Goal: Information Seeking & Learning: Learn about a topic

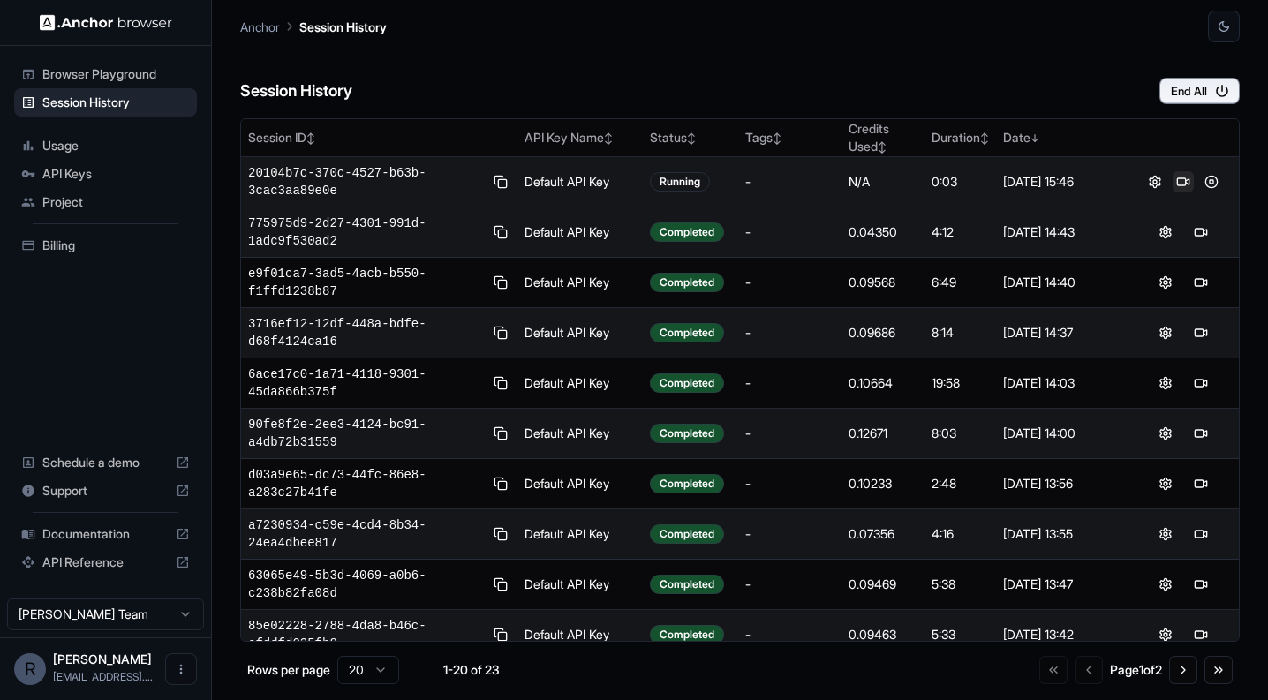
click at [1173, 180] on button at bounding box center [1183, 181] width 21 height 21
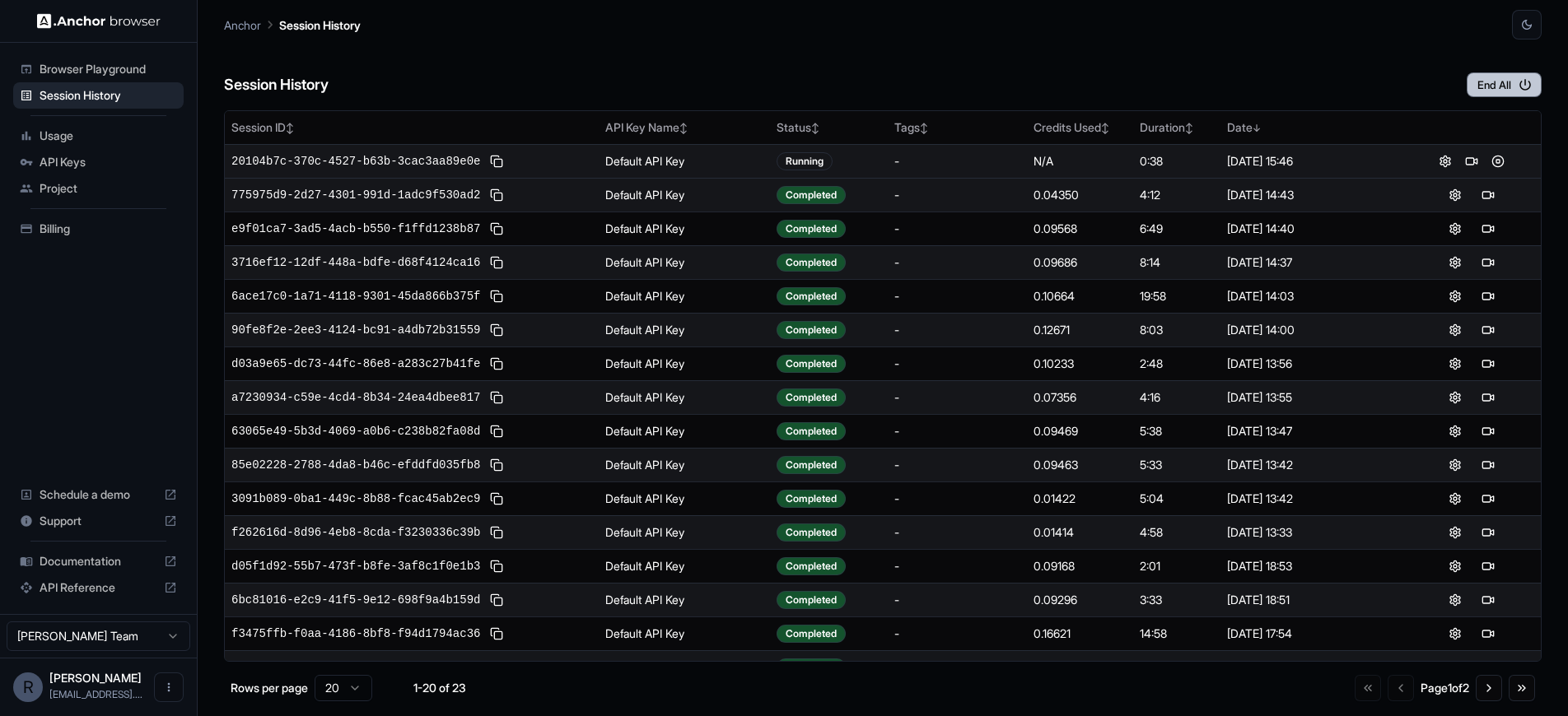
click at [1182, 84] on button "End All" at bounding box center [1504, 85] width 75 height 24
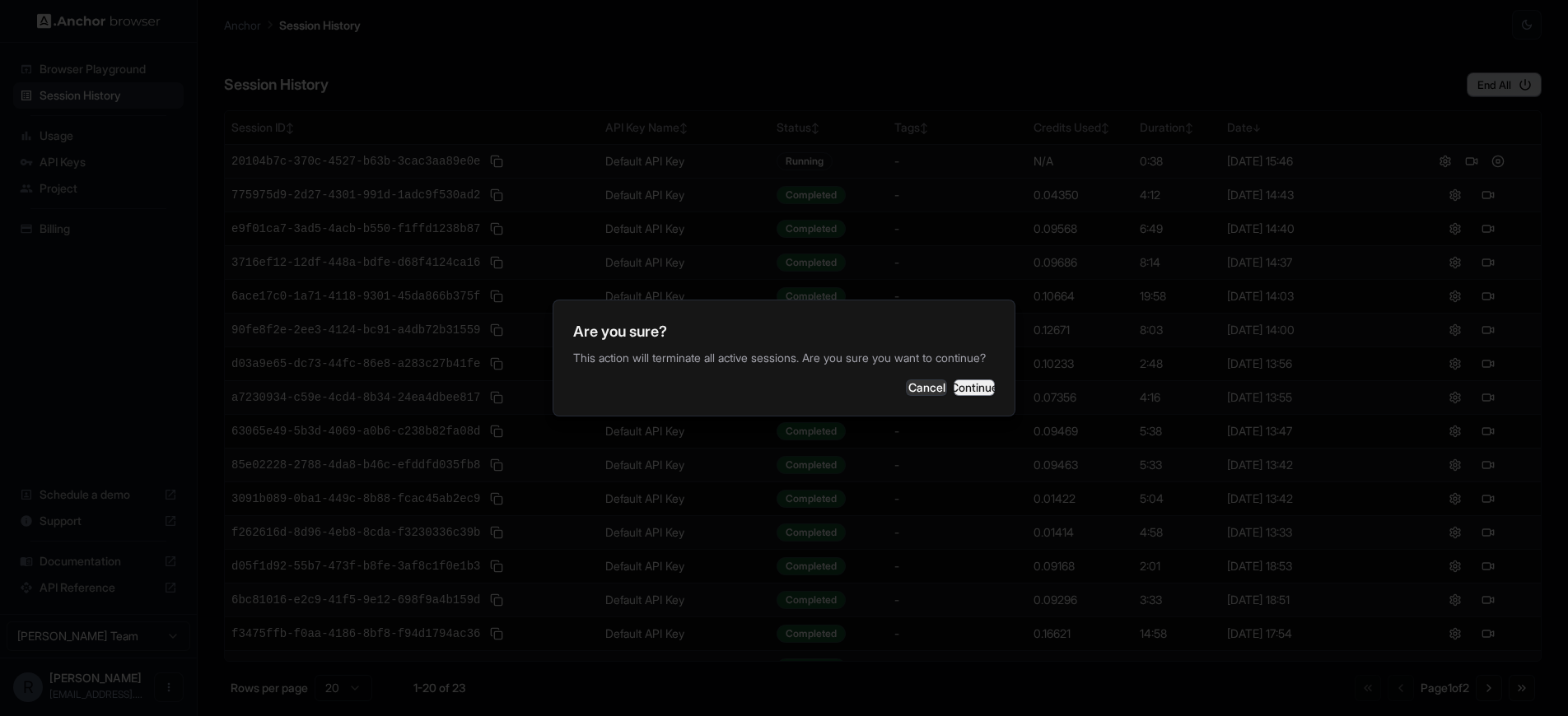
click at [960, 396] on button "Continue" at bounding box center [974, 388] width 41 height 17
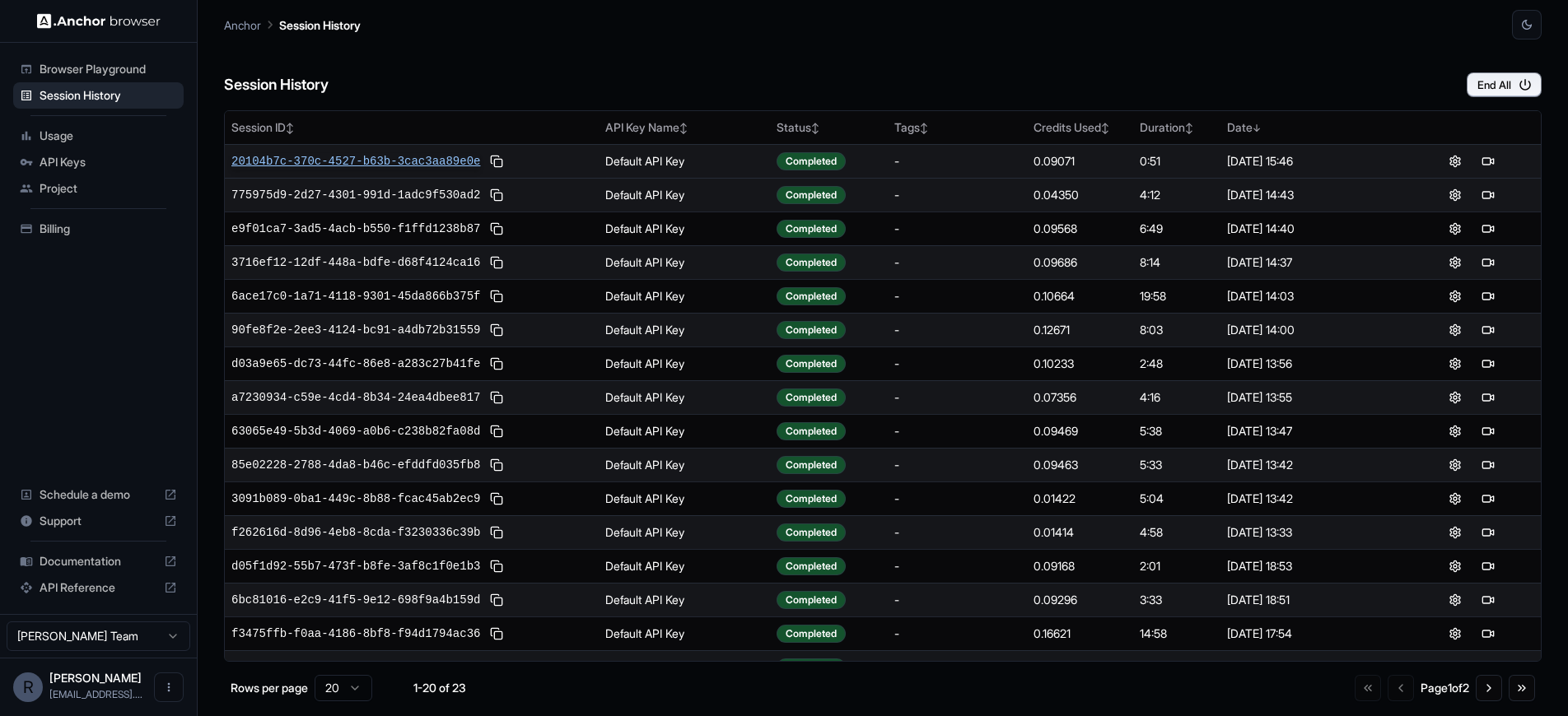
click at [354, 163] on span "20104b7c-370c-4527-b63b-3cac3aa89e0e" at bounding box center [355, 161] width 249 height 17
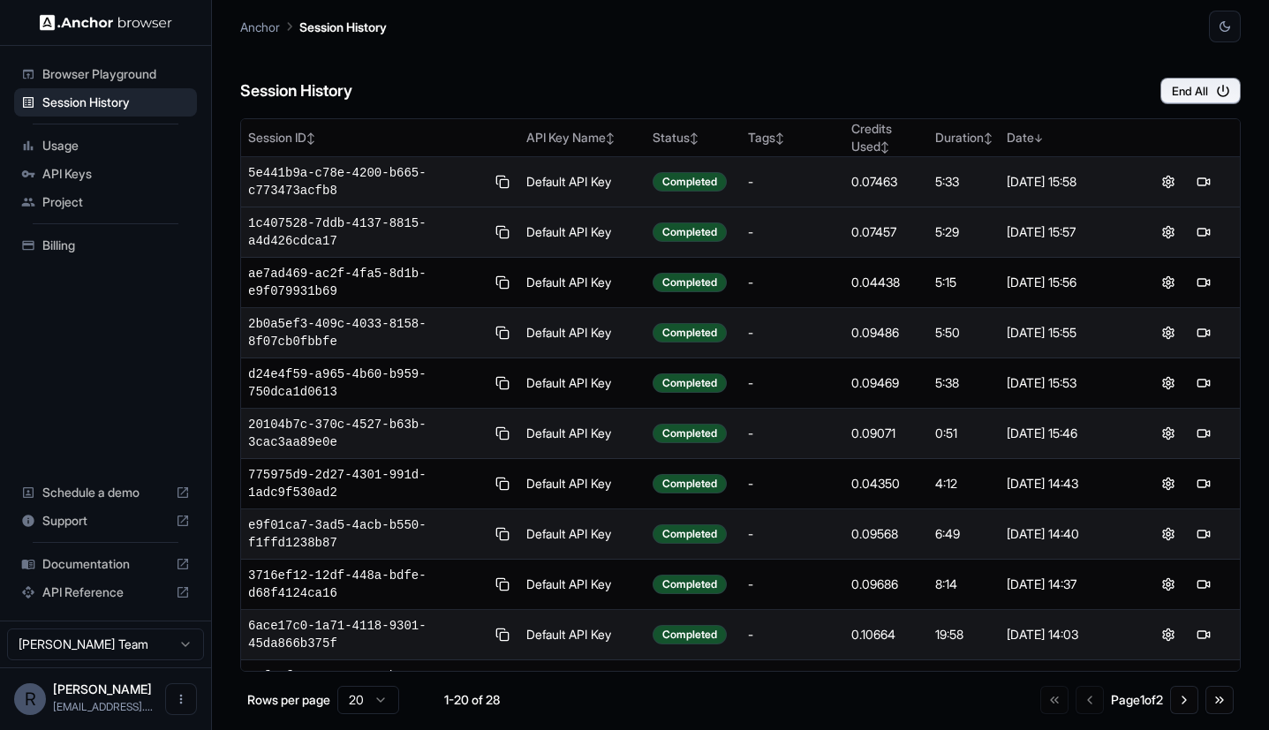
click at [120, 520] on span "Support" at bounding box center [105, 521] width 126 height 18
click at [133, 19] on img at bounding box center [106, 22] width 132 height 17
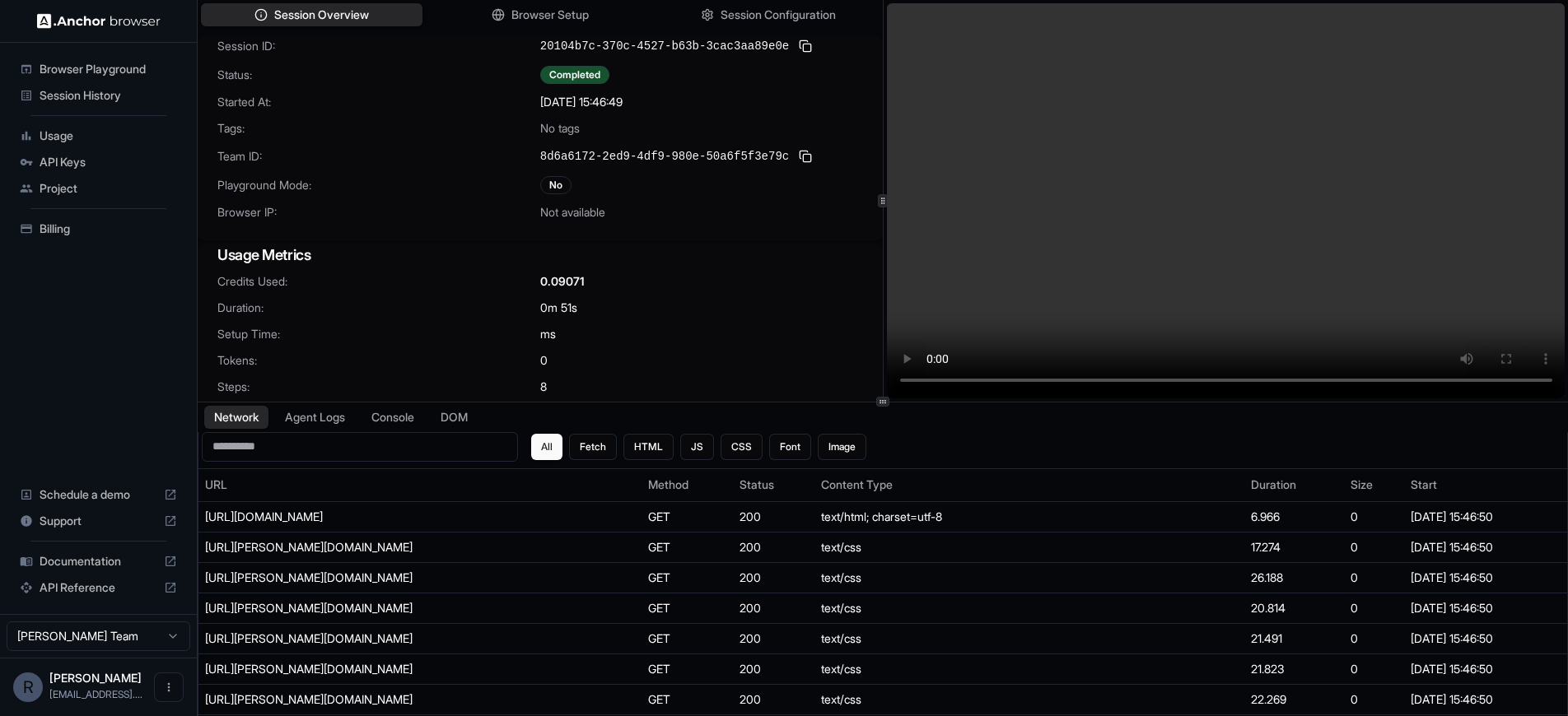
click at [657, 402] on div at bounding box center [882, 402] width 1370 height 1
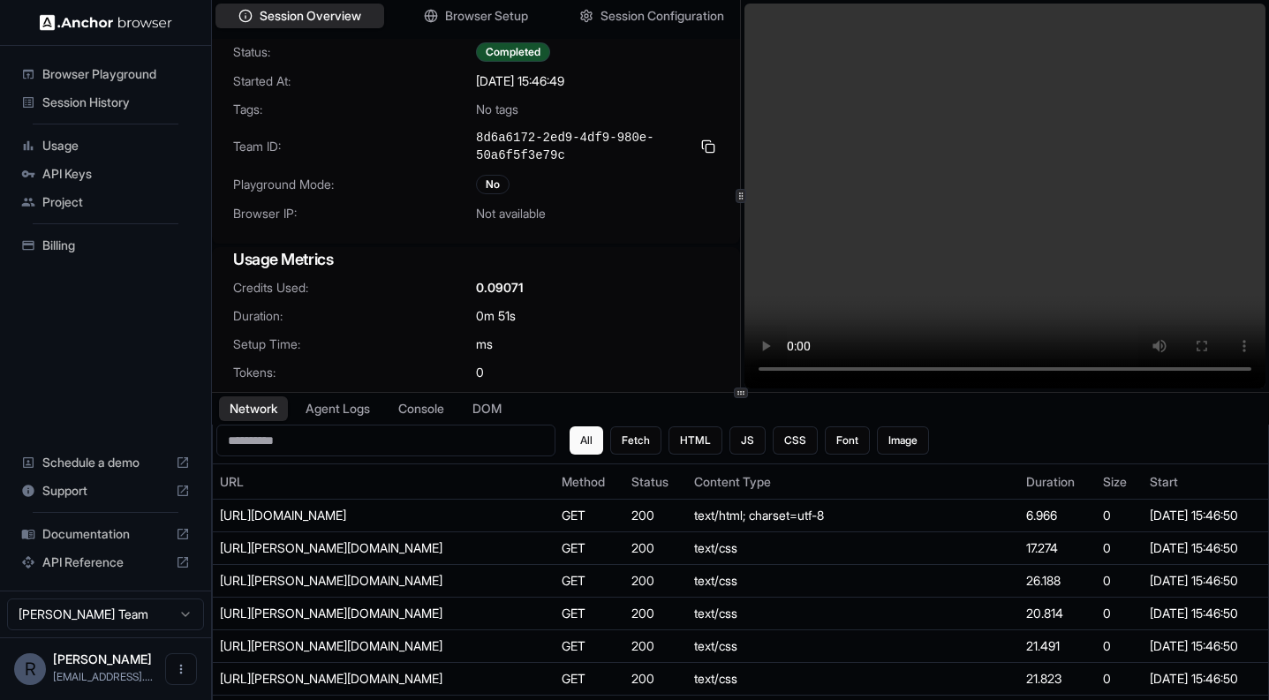
scroll to position [106, 0]
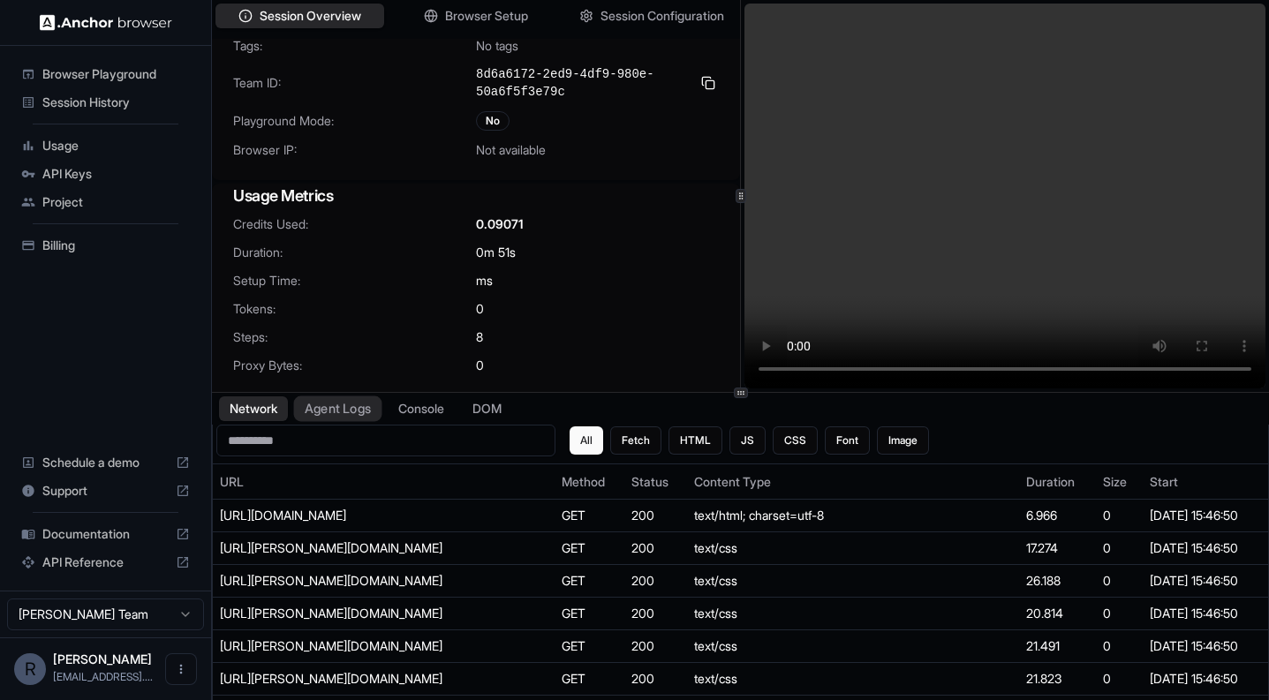
click at [322, 400] on button "Agent Logs" at bounding box center [338, 409] width 88 height 26
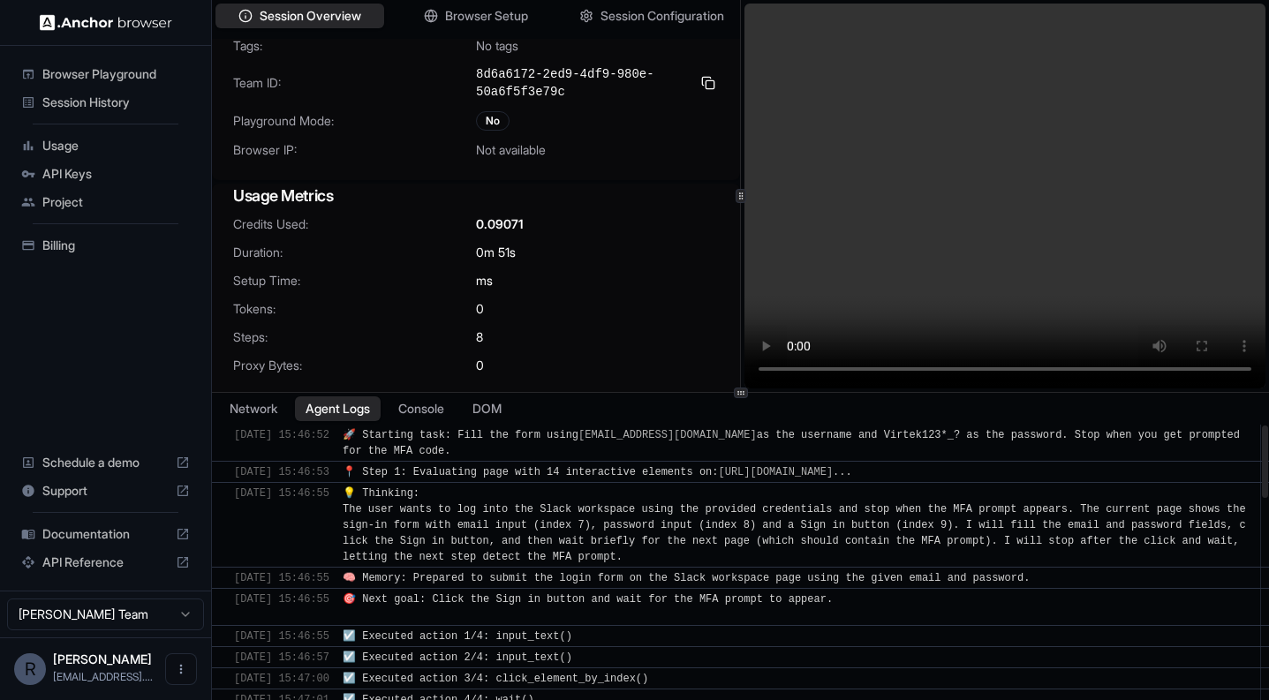
drag, startPoint x: 478, startPoint y: 511, endPoint x: 762, endPoint y: 557, distance: 288.0
click at [763, 557] on div "💡 Thinking: The user wants to log into the Slack workspace using the provided c…" at bounding box center [796, 525] width 907 height 79
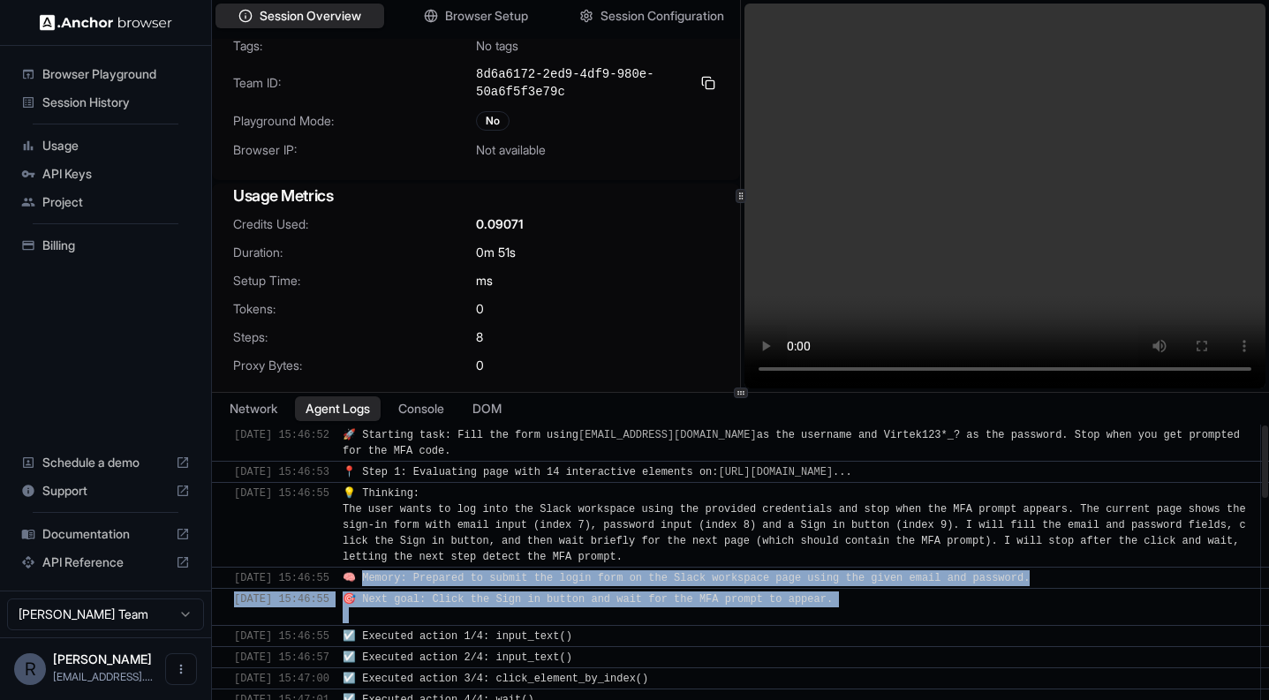
drag, startPoint x: 387, startPoint y: 578, endPoint x: 863, endPoint y: 603, distance: 477.4
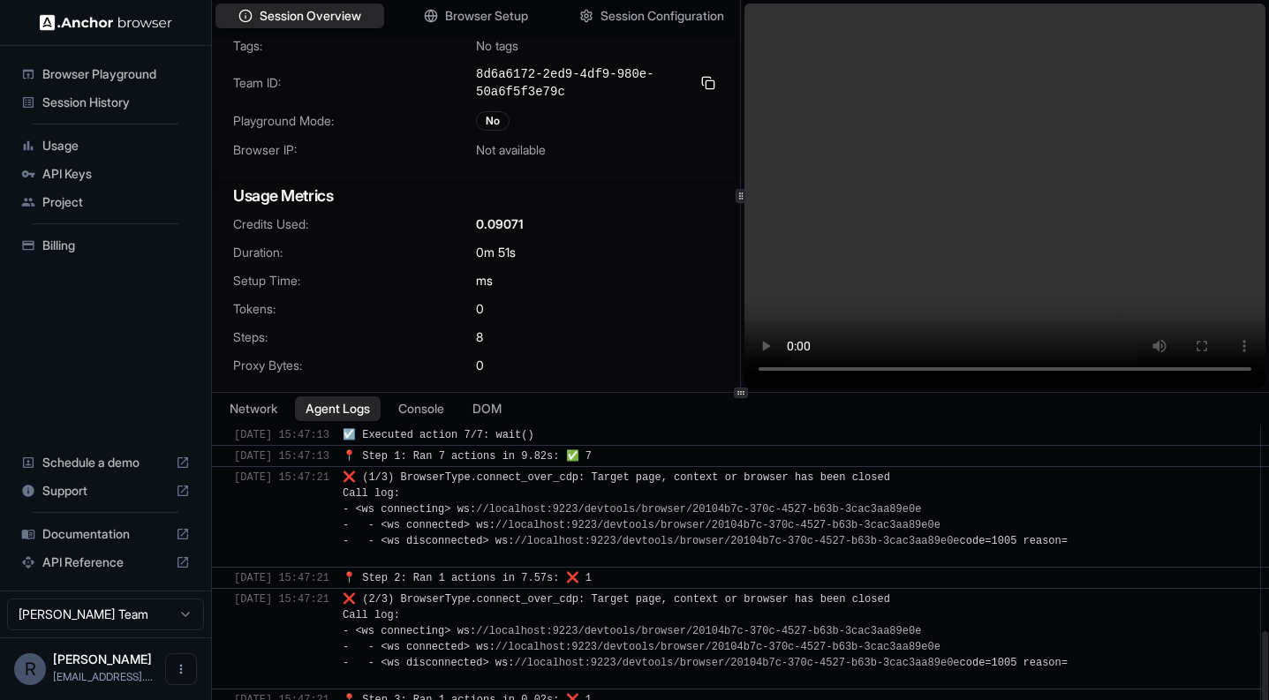
scroll to position [878, 0]
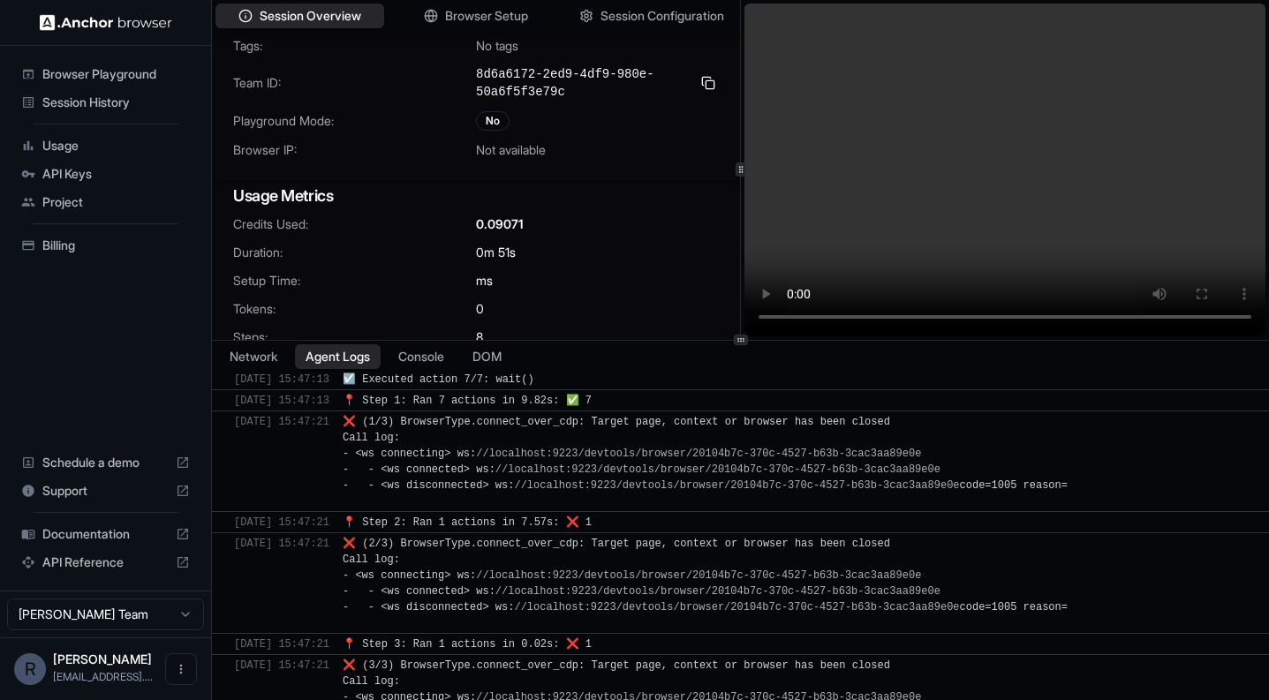
click at [667, 340] on div at bounding box center [740, 340] width 1057 height 1
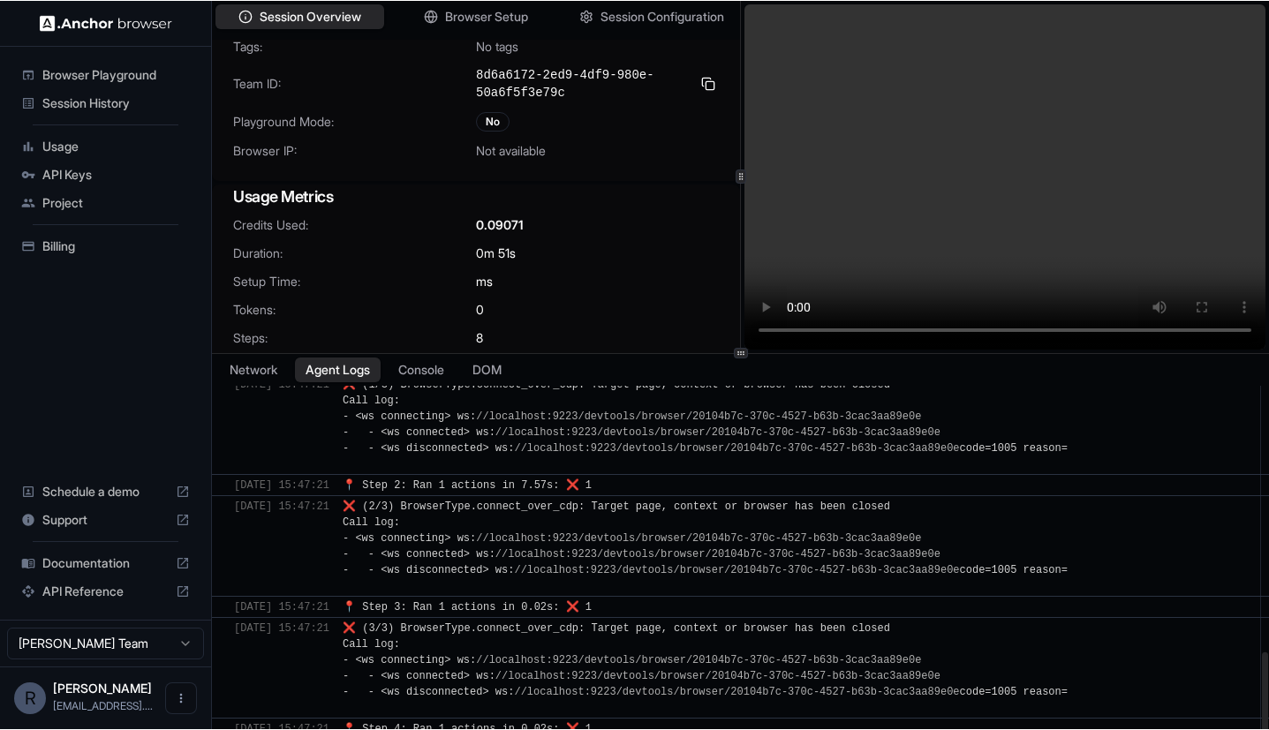
scroll to position [927, 0]
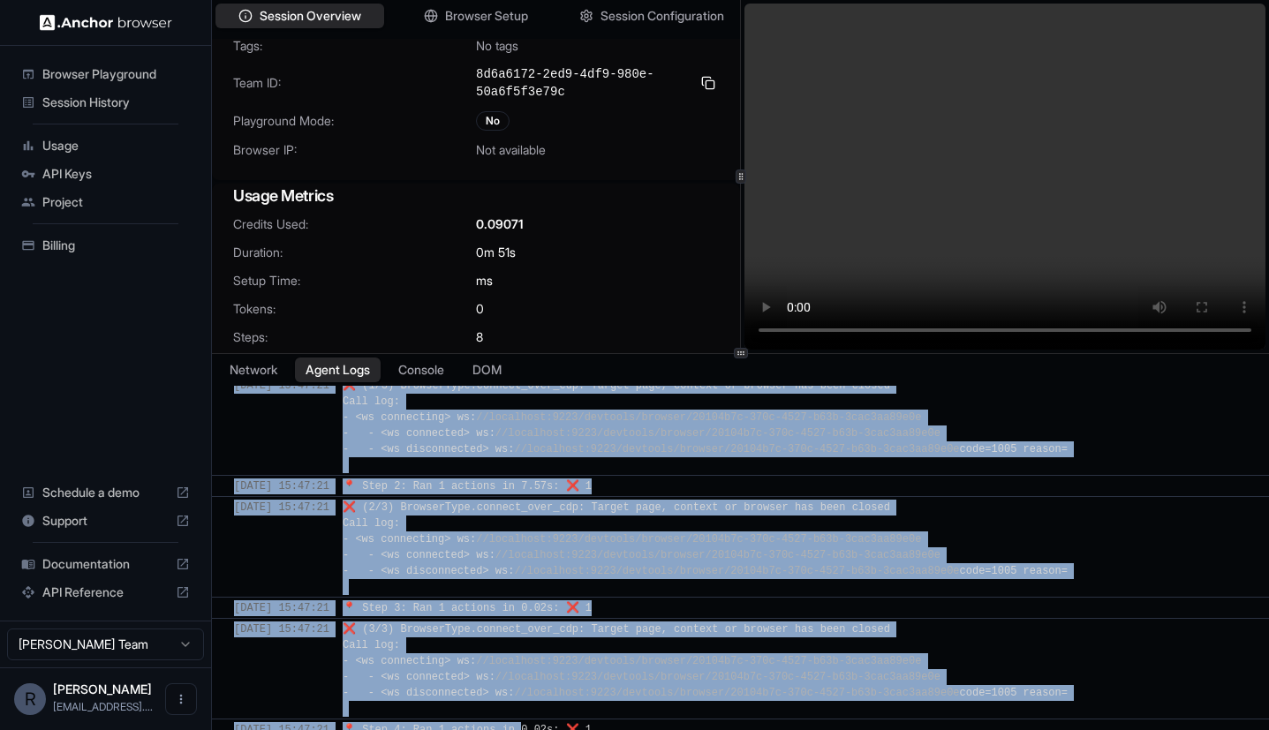
drag, startPoint x: 547, startPoint y: 726, endPoint x: 577, endPoint y: 716, distance: 31.6
click at [606, 730] on html "Browser Playground Session History Usage API Keys Project Billing Schedule a de…" at bounding box center [634, 365] width 1269 height 730
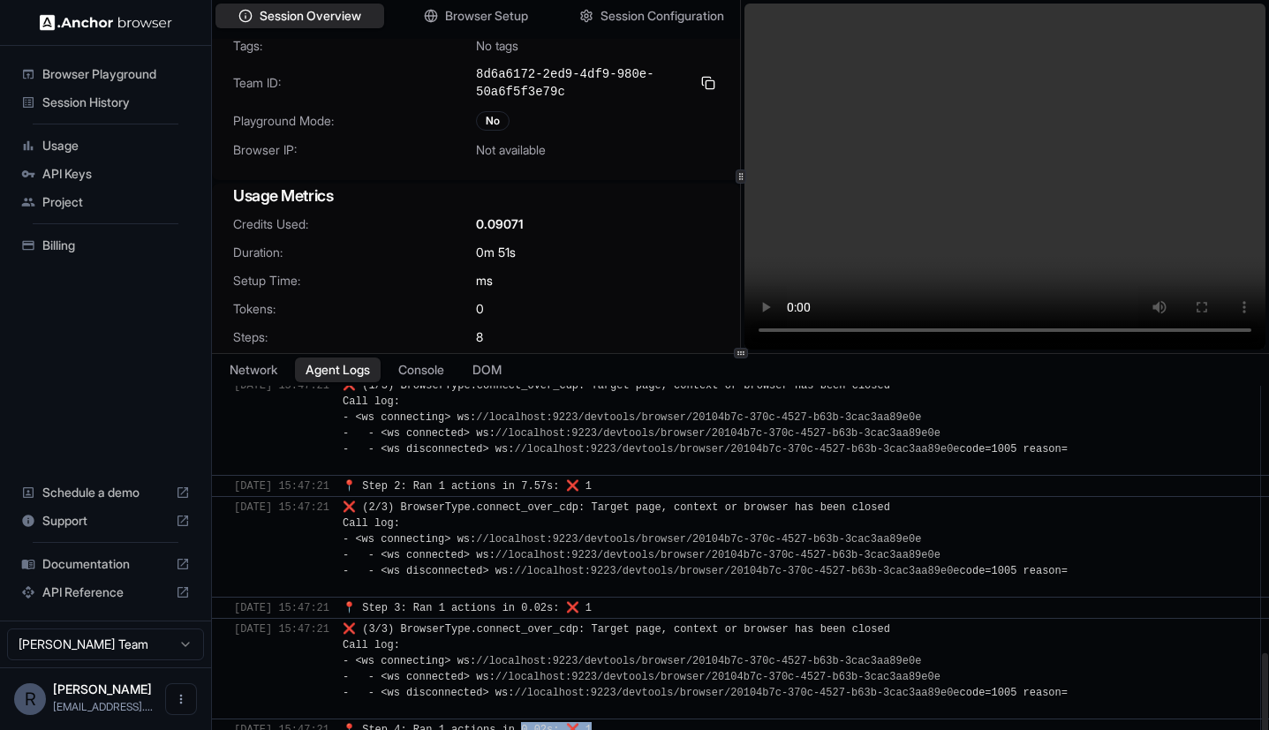
click at [662, 680] on link "//localhost:9223/devtools/browser/20104b7c-370c-4527-b63b-3cac3aa89e0e" at bounding box center [717, 677] width 445 height 12
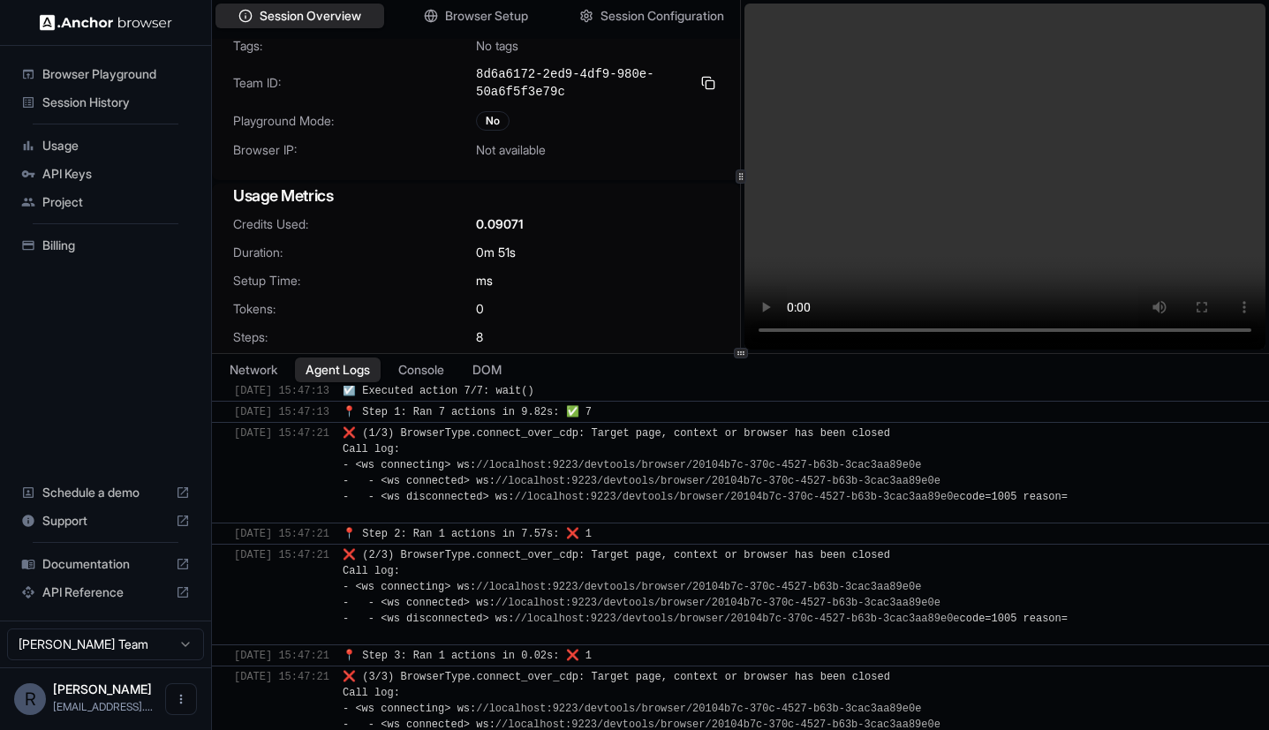
scroll to position [877, 0]
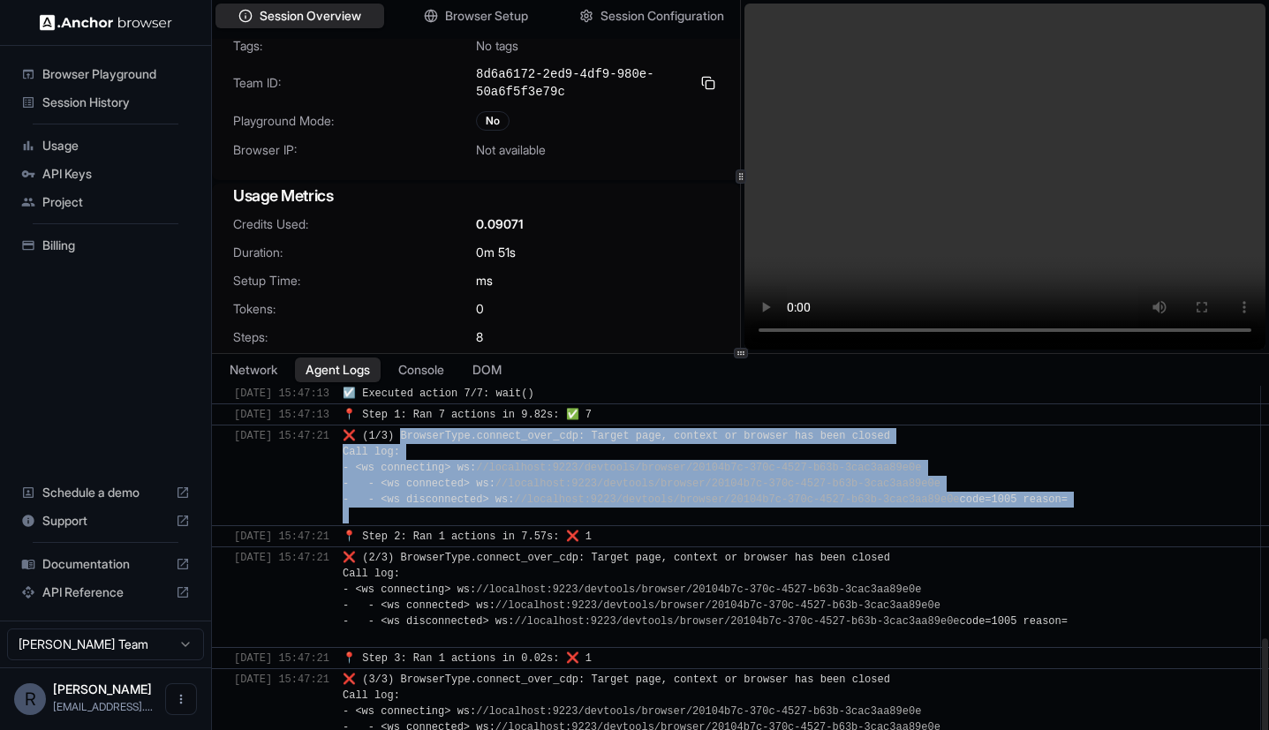
drag, startPoint x: 426, startPoint y: 435, endPoint x: 1127, endPoint y: 498, distance: 703.8
click at [1127, 498] on div "❌ (1/3) BrowserType.connect_over_cdp: Target page, context or browser has been …" at bounding box center [796, 475] width 907 height 95
copy span "BrowserType.connect_over_cdp: Target page, context or browser has been closed C…"
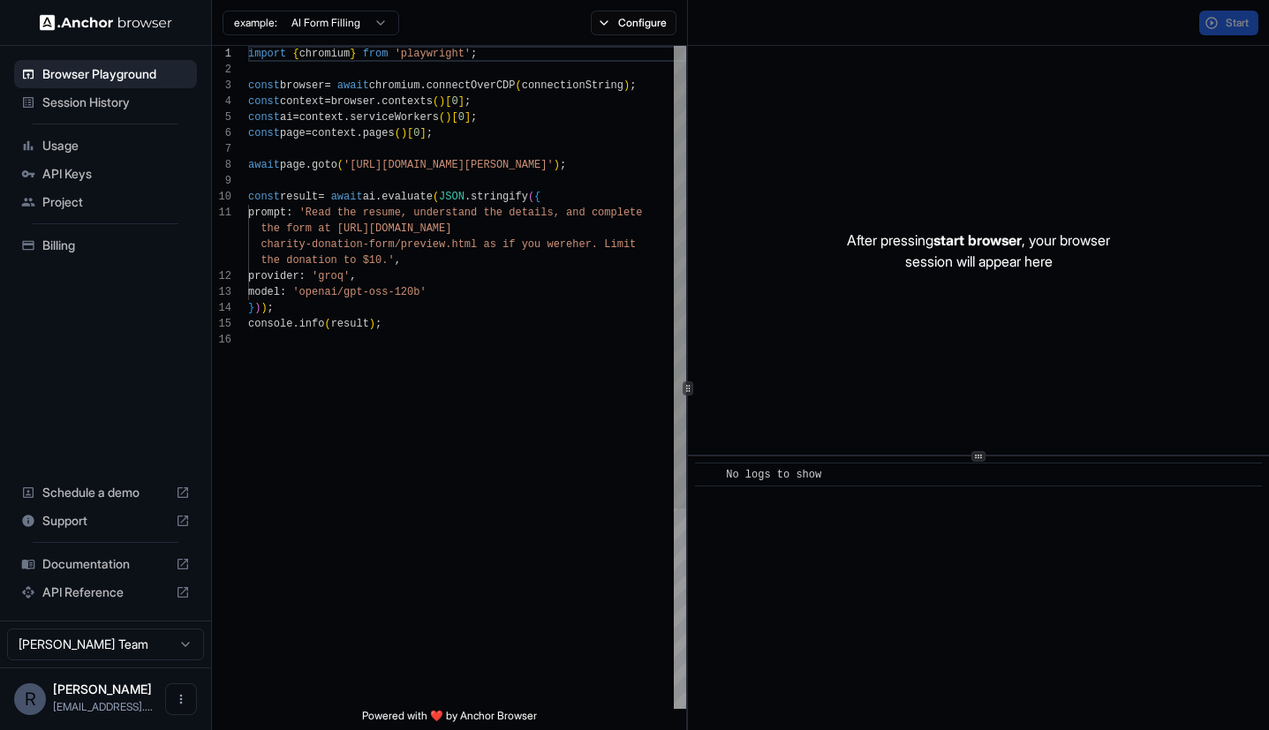
scroll to position [159, 0]
click at [61, 149] on span "Usage" at bounding box center [115, 146] width 147 height 18
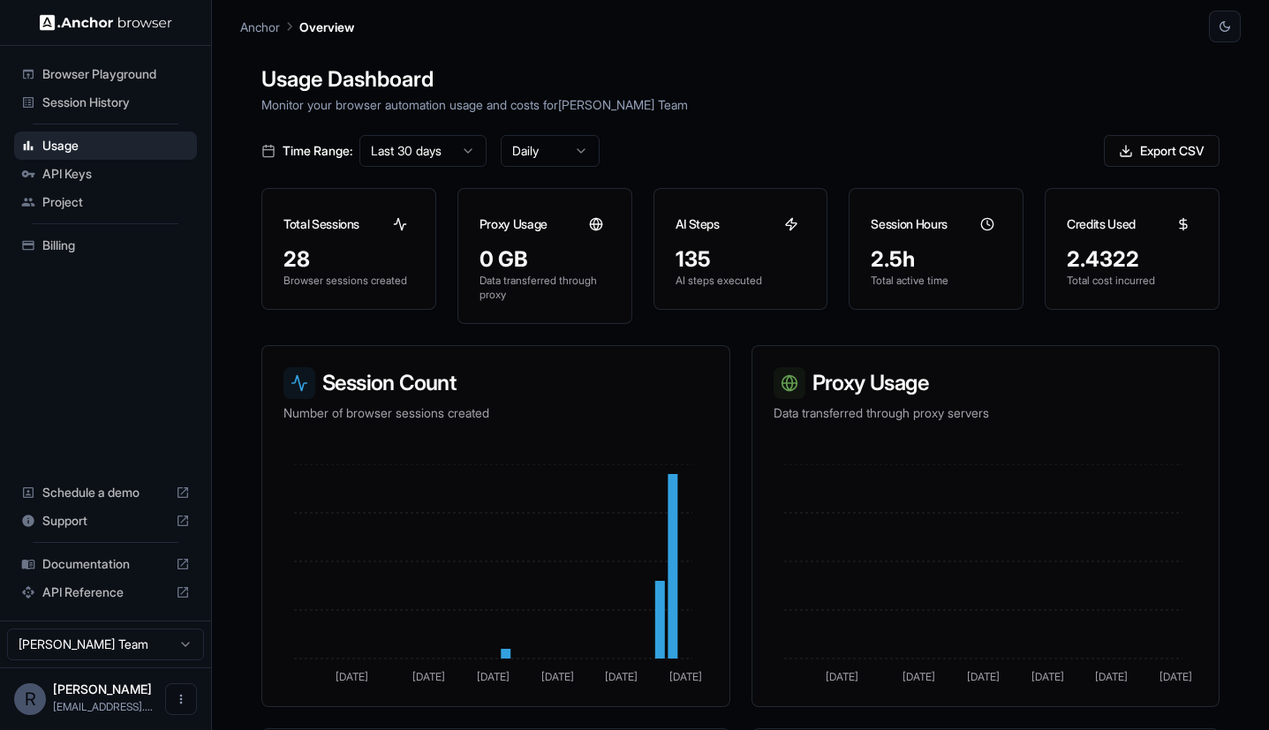
click at [64, 248] on span "Billing" at bounding box center [115, 246] width 147 height 18
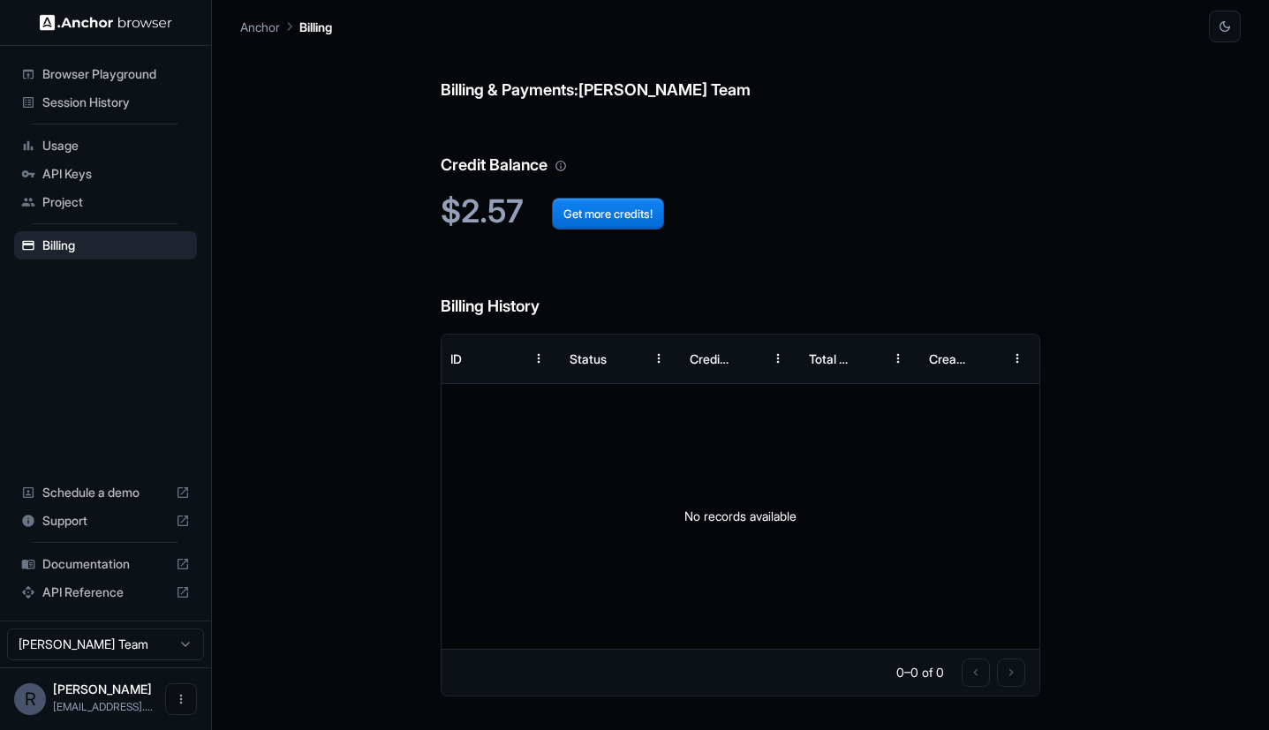
click at [998, 224] on h2 "$2.57 Get more credits!" at bounding box center [741, 211] width 600 height 38
click at [74, 521] on span "Support" at bounding box center [105, 521] width 126 height 18
click at [344, 323] on div "Billing & Payments: Roberto Frias Team Credit Balance $2.57 Get more credits! B…" at bounding box center [740, 386] width 1000 height 688
click at [80, 112] on div "Session History" at bounding box center [105, 102] width 183 height 28
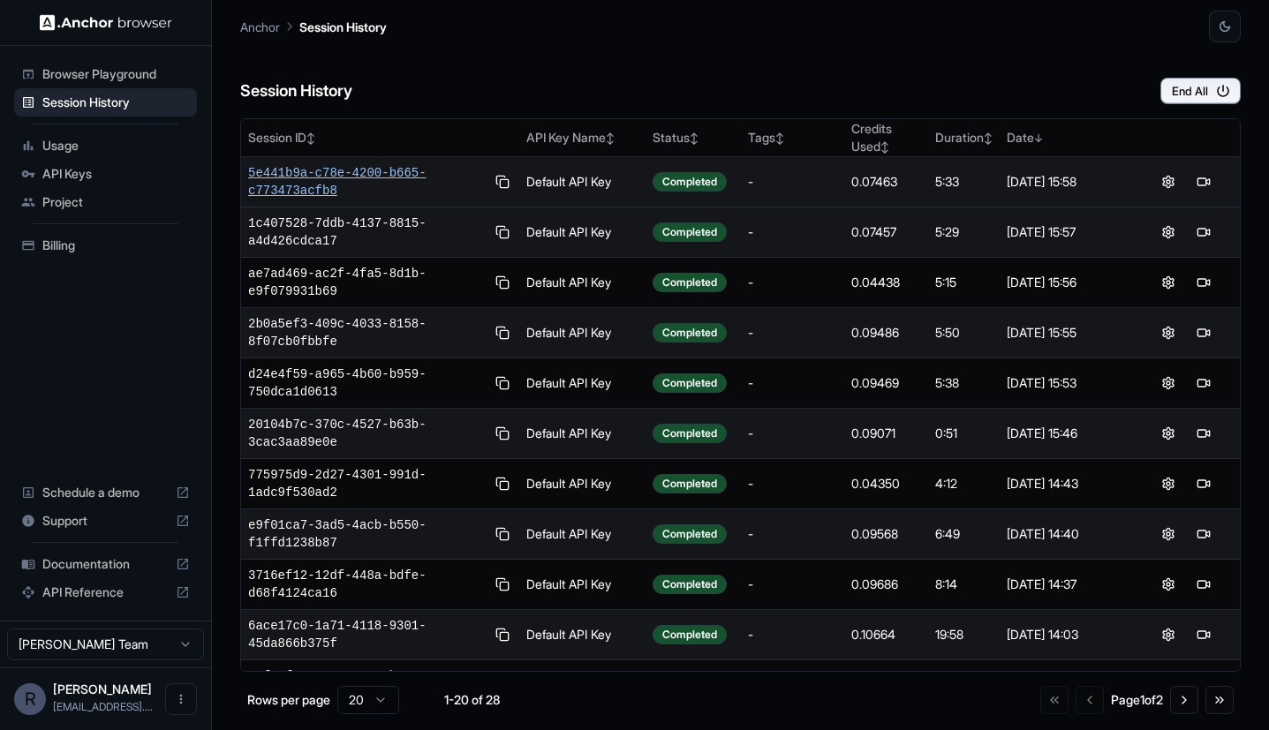
click at [333, 189] on span "5e441b9a-c78e-4200-b665-c773473acfb8" at bounding box center [367, 181] width 238 height 35
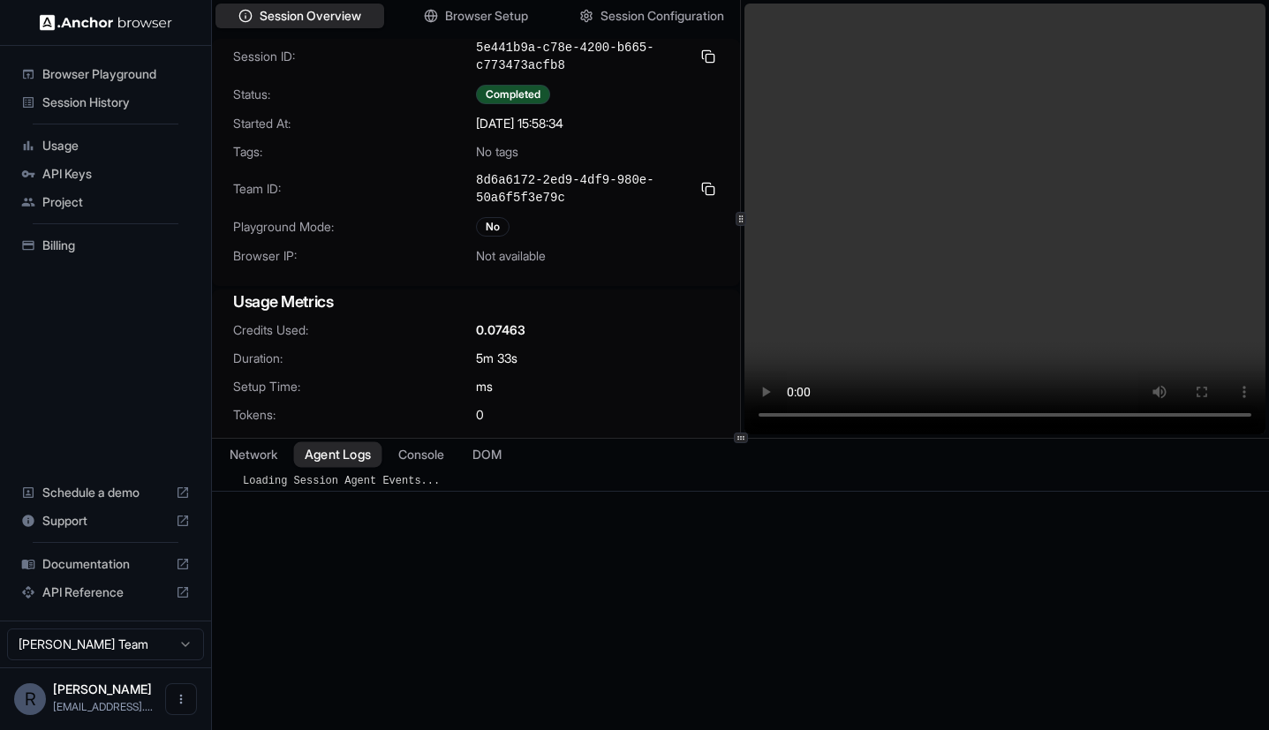
click at [333, 452] on button "Agent Logs" at bounding box center [338, 454] width 88 height 26
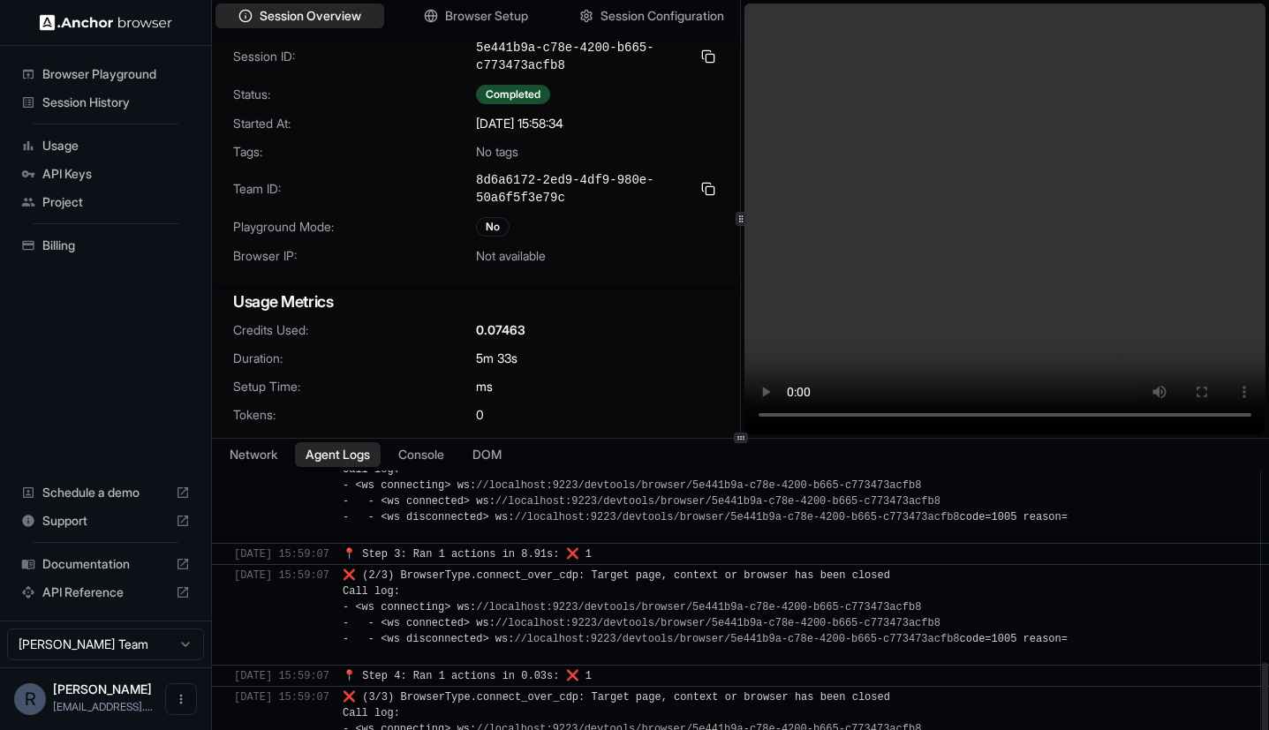
scroll to position [615, 0]
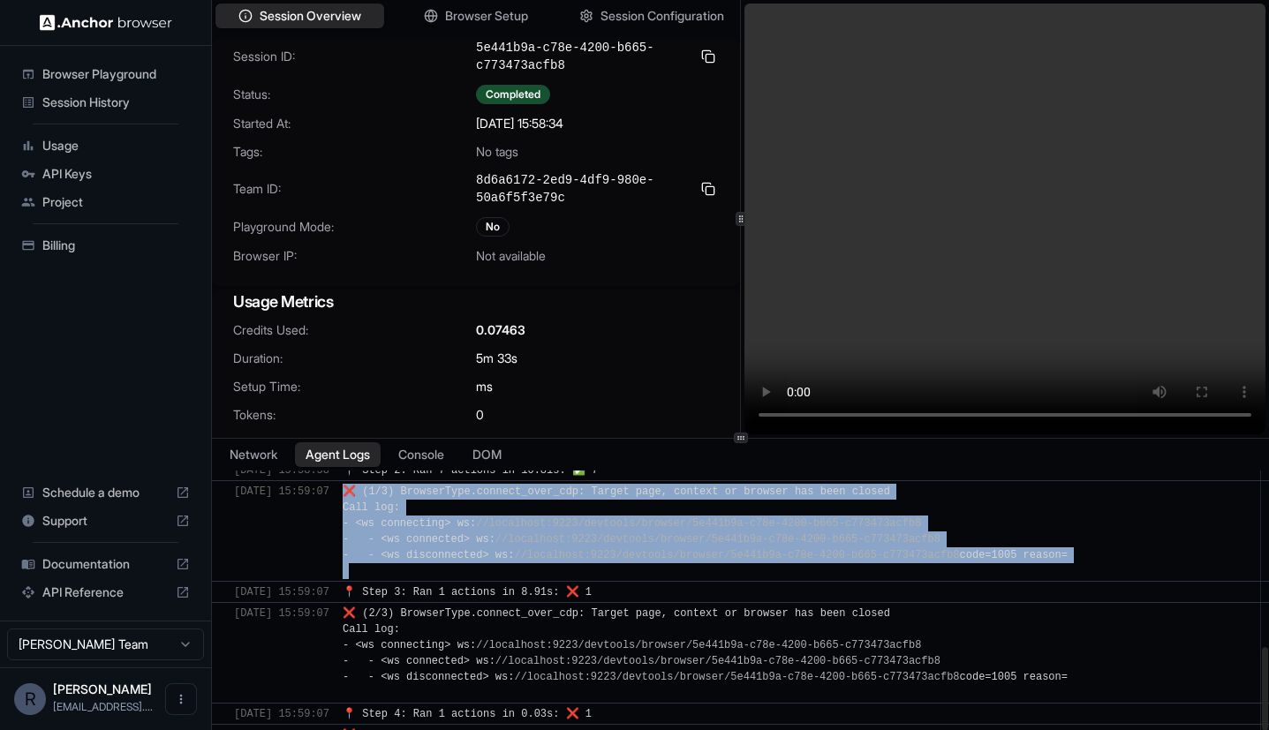
drag, startPoint x: 371, startPoint y: 493, endPoint x: 1116, endPoint y: 554, distance: 747.7
click at [1116, 554] on div "❌ (1/3) BrowserType.connect_over_cdp: Target page, context or browser has been …" at bounding box center [796, 531] width 907 height 95
copy span "❌ (1/3) BrowserType.connect_over_cdp: Target page, context or browser has been …"
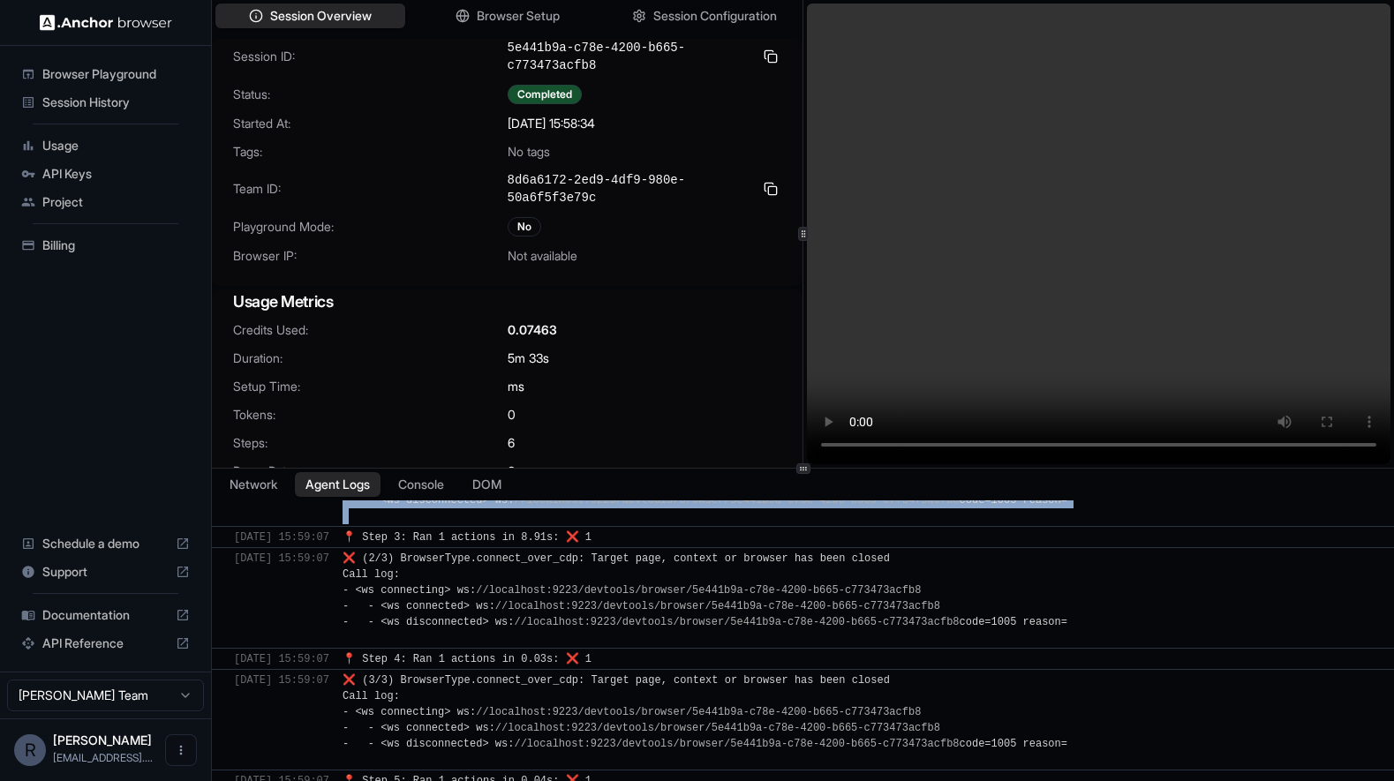
scroll to position [699, 0]
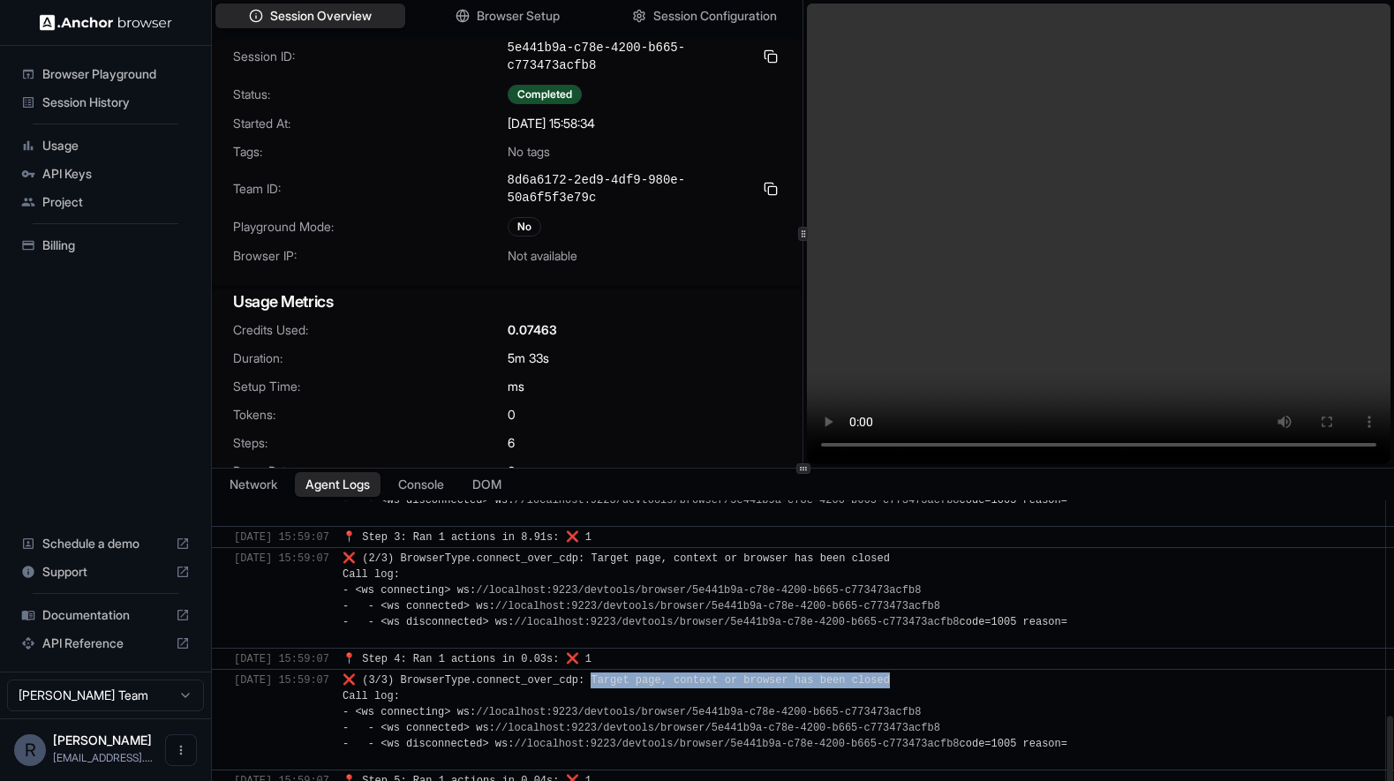
drag, startPoint x: 619, startPoint y: 677, endPoint x: 920, endPoint y: 679, distance: 301.1
click at [920, 679] on div "❌ (3/3) BrowserType.connect_over_cdp: Target page, context or browser has been …" at bounding box center [705, 720] width 725 height 95
copy span "Target page, context or browser has been closed"
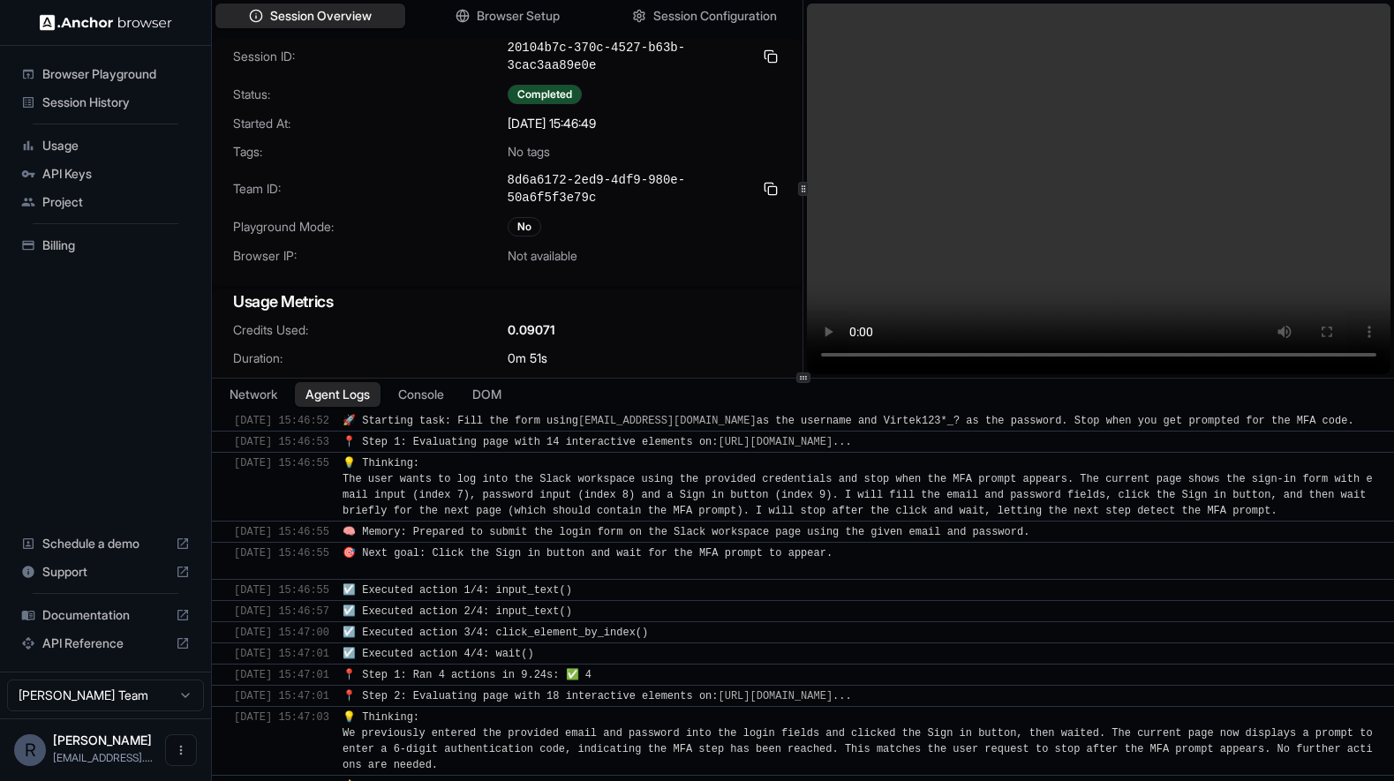
scroll to position [861, 0]
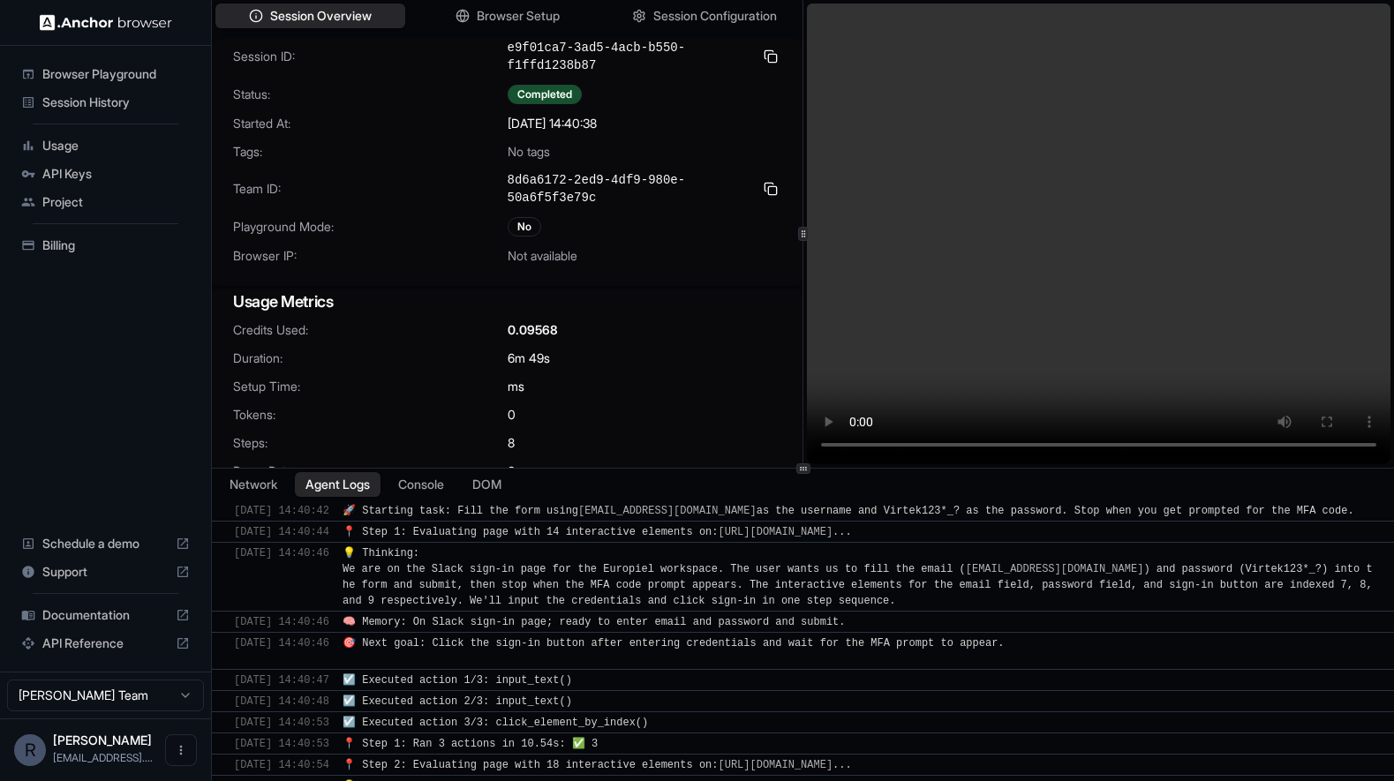
scroll to position [783, 0]
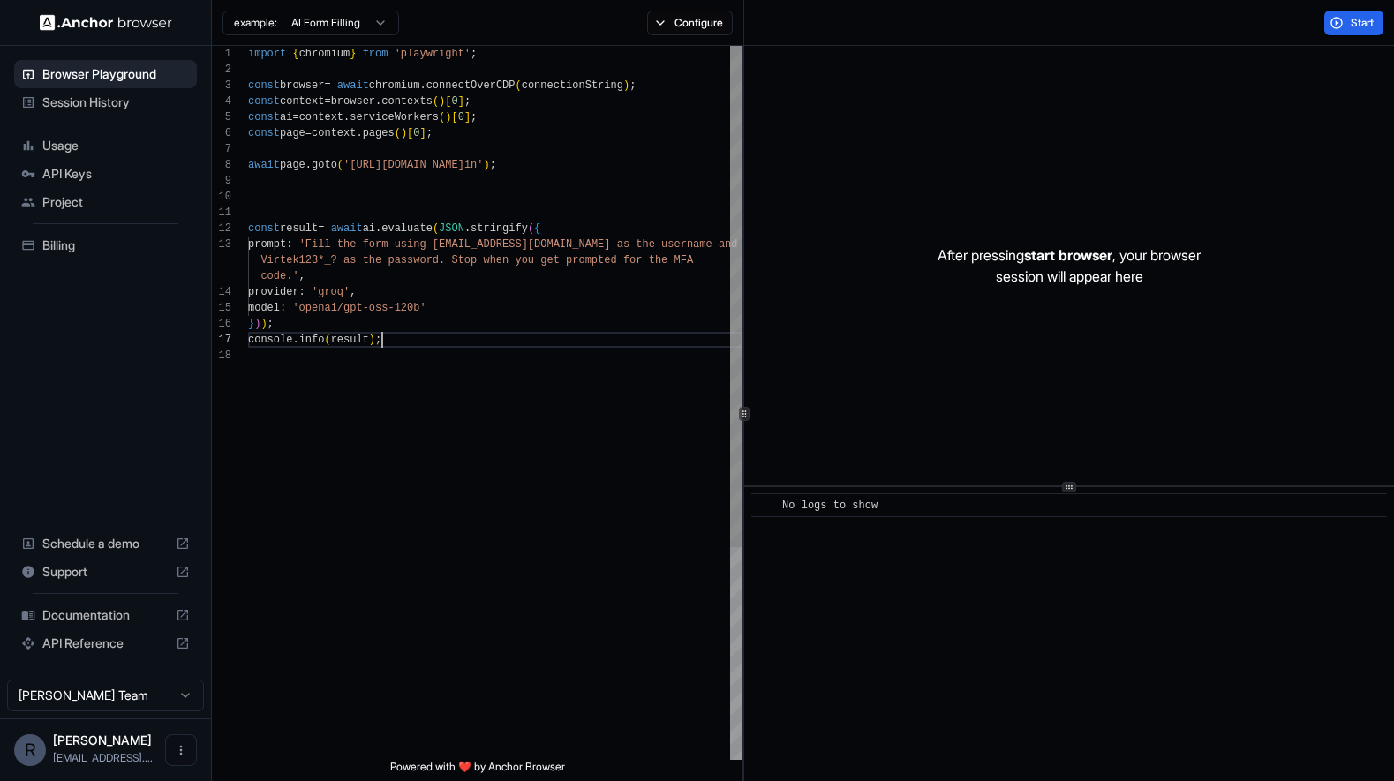
scroll to position [127, 0]
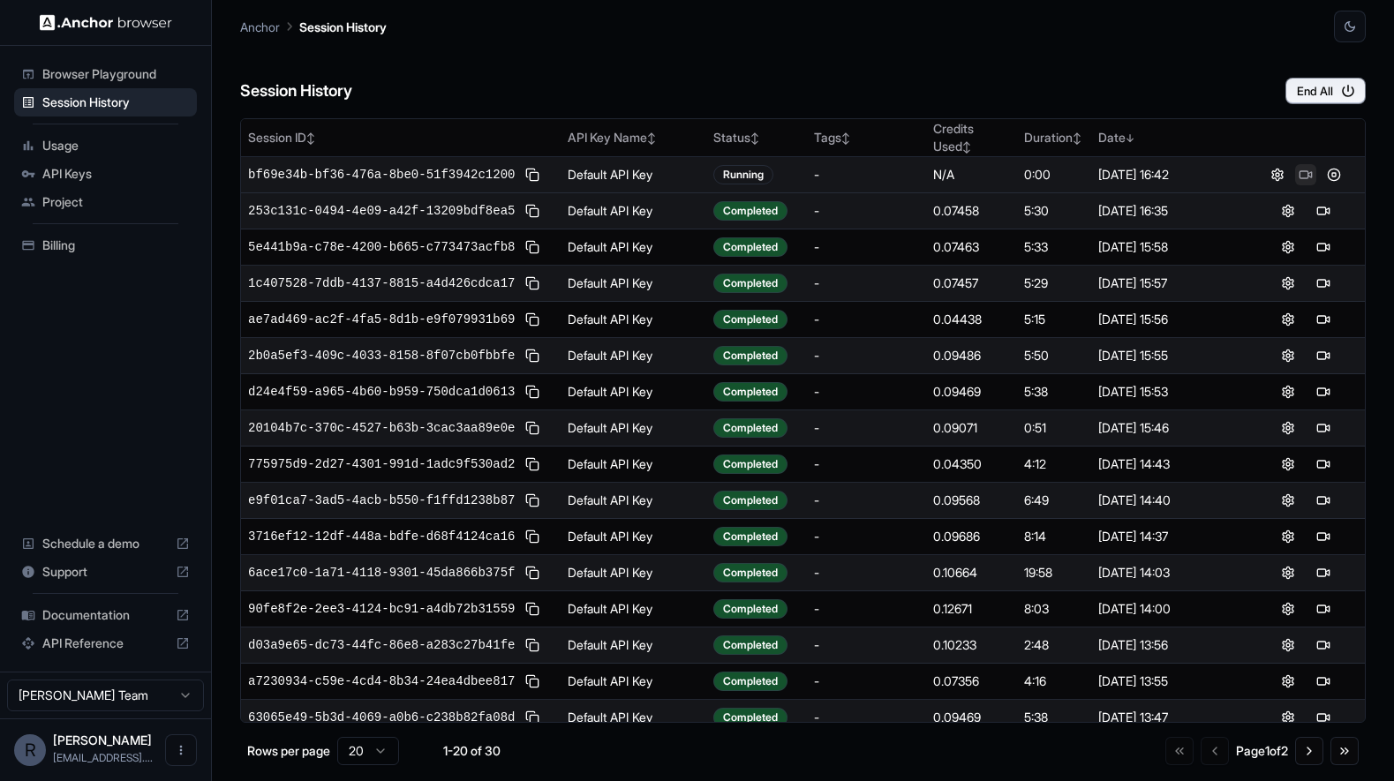
click at [1298, 174] on button at bounding box center [1305, 174] width 21 height 21
click at [1321, 92] on button "End All" at bounding box center [1326, 91] width 80 height 26
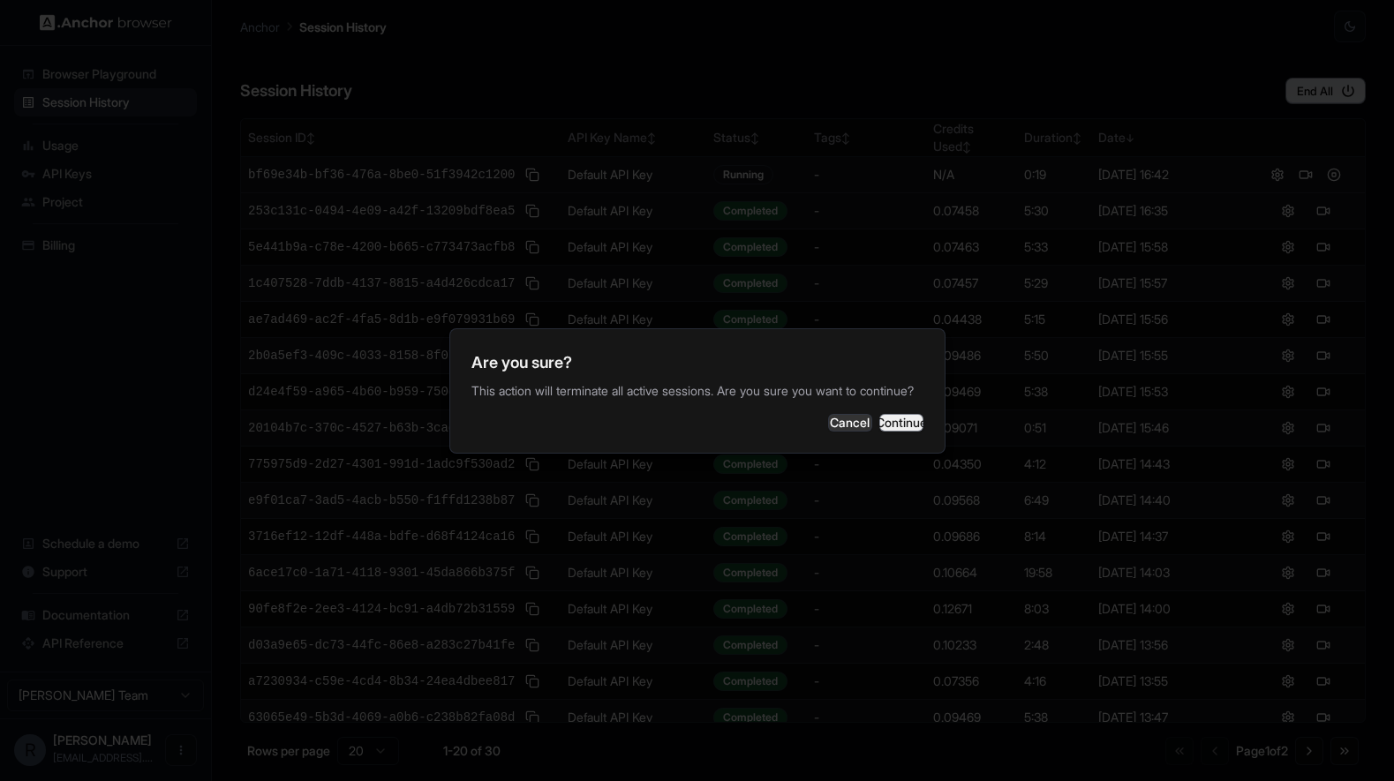
click at [883, 430] on button "Continue" at bounding box center [901, 423] width 44 height 18
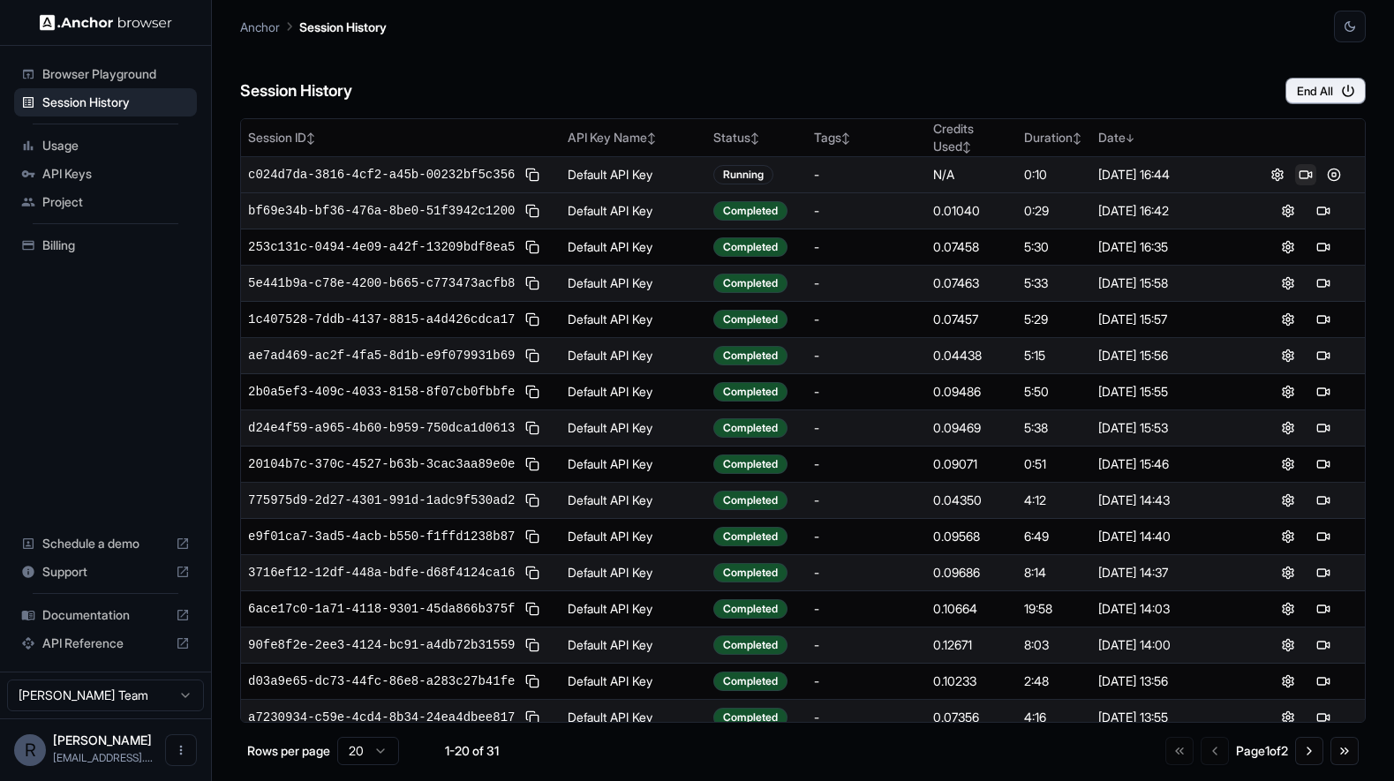
click at [1295, 177] on button at bounding box center [1305, 174] width 21 height 21
click at [1299, 171] on button at bounding box center [1305, 174] width 21 height 21
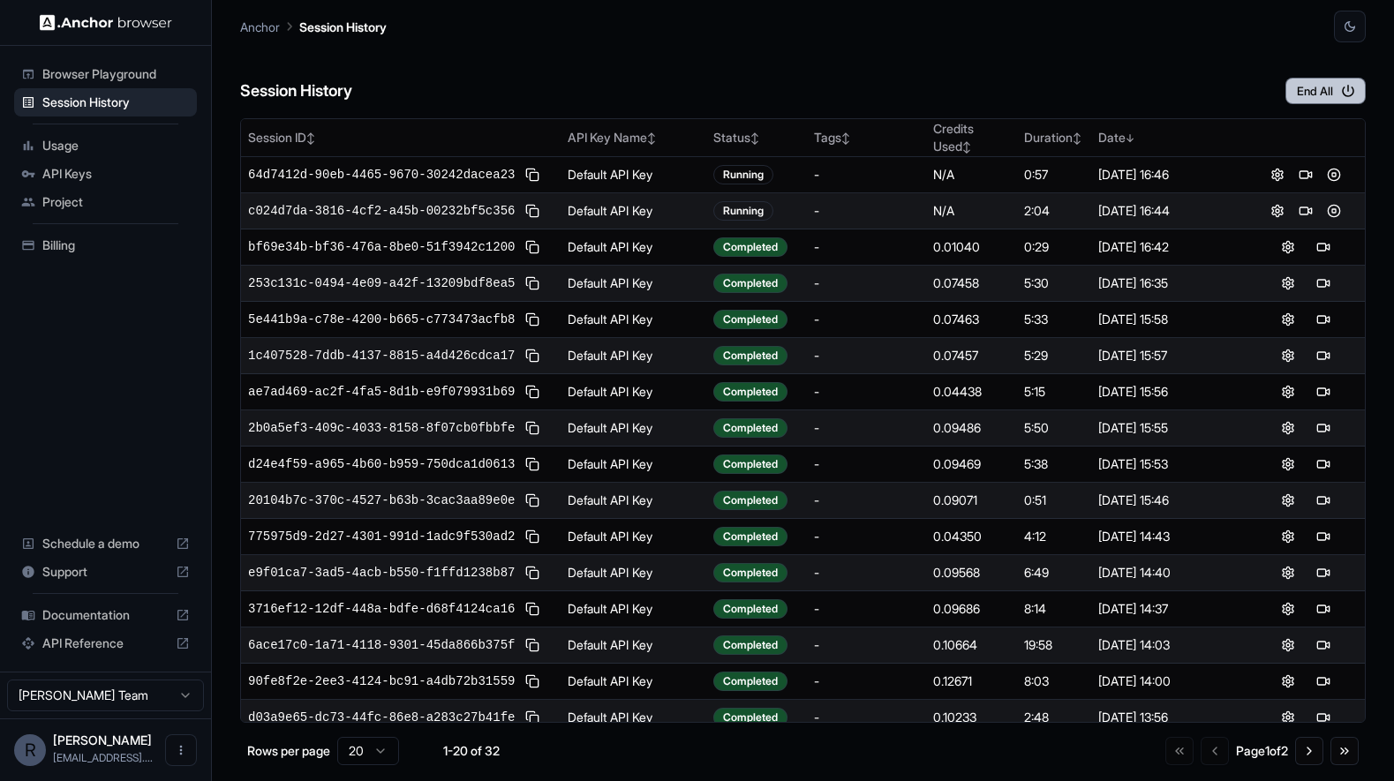
click at [1310, 93] on button "End All" at bounding box center [1326, 91] width 80 height 26
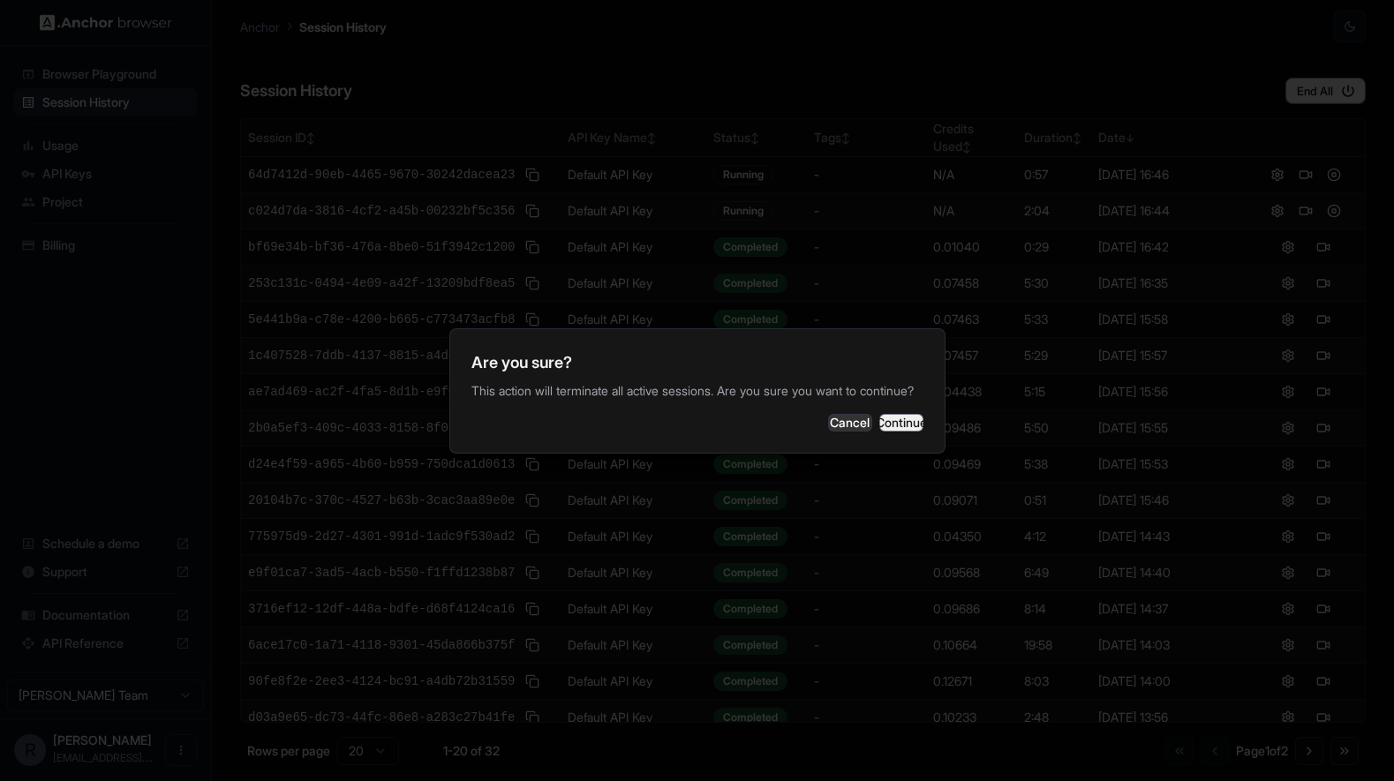
click at [899, 432] on button "Continue" at bounding box center [901, 423] width 44 height 18
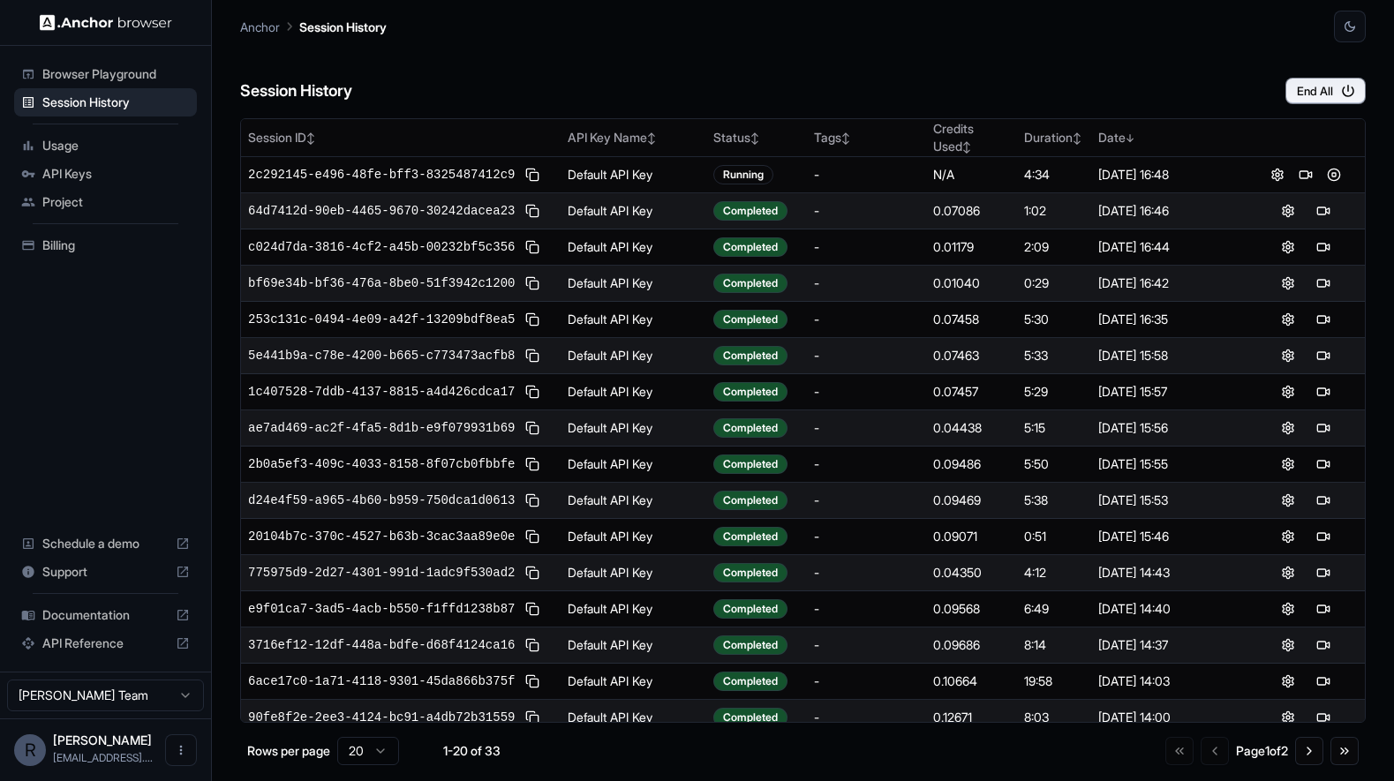
click at [90, 612] on span "Documentation" at bounding box center [105, 616] width 126 height 18
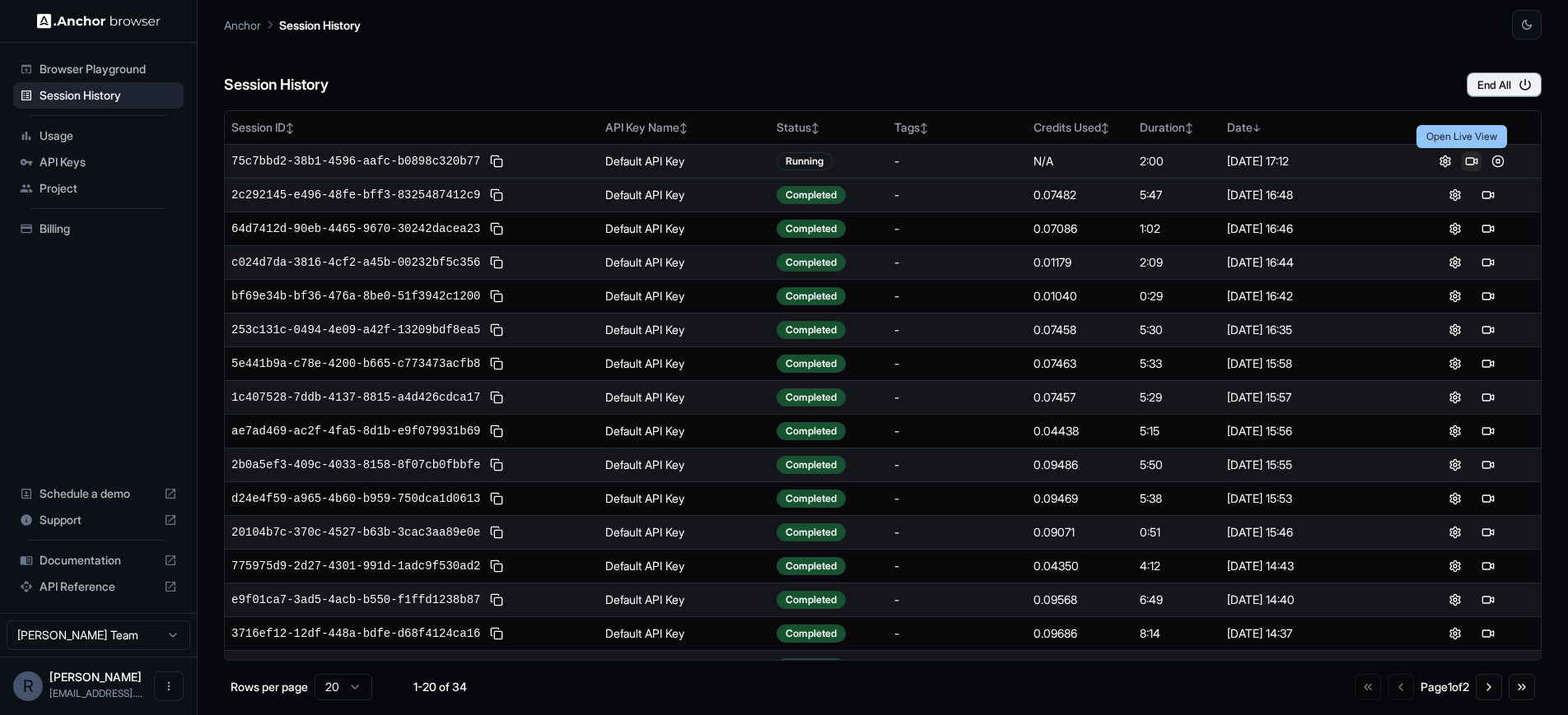
click at [1464, 160] on button at bounding box center [1471, 160] width 20 height 20
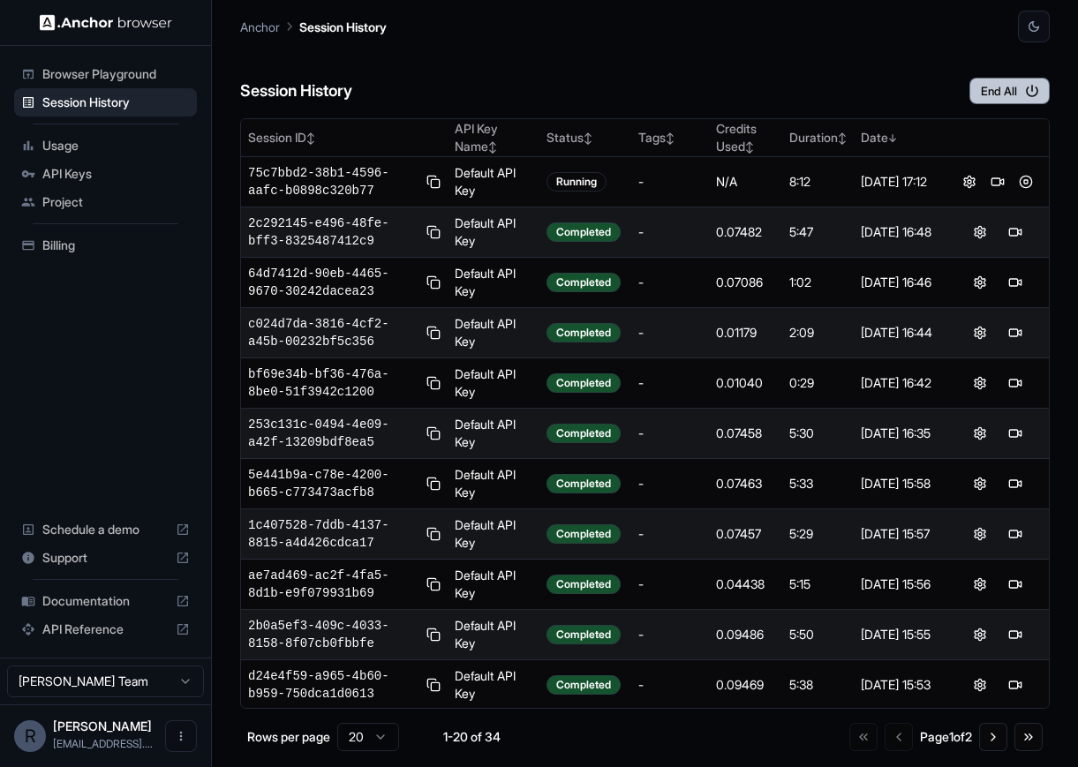
click at [1020, 97] on button "End All" at bounding box center [1009, 91] width 80 height 26
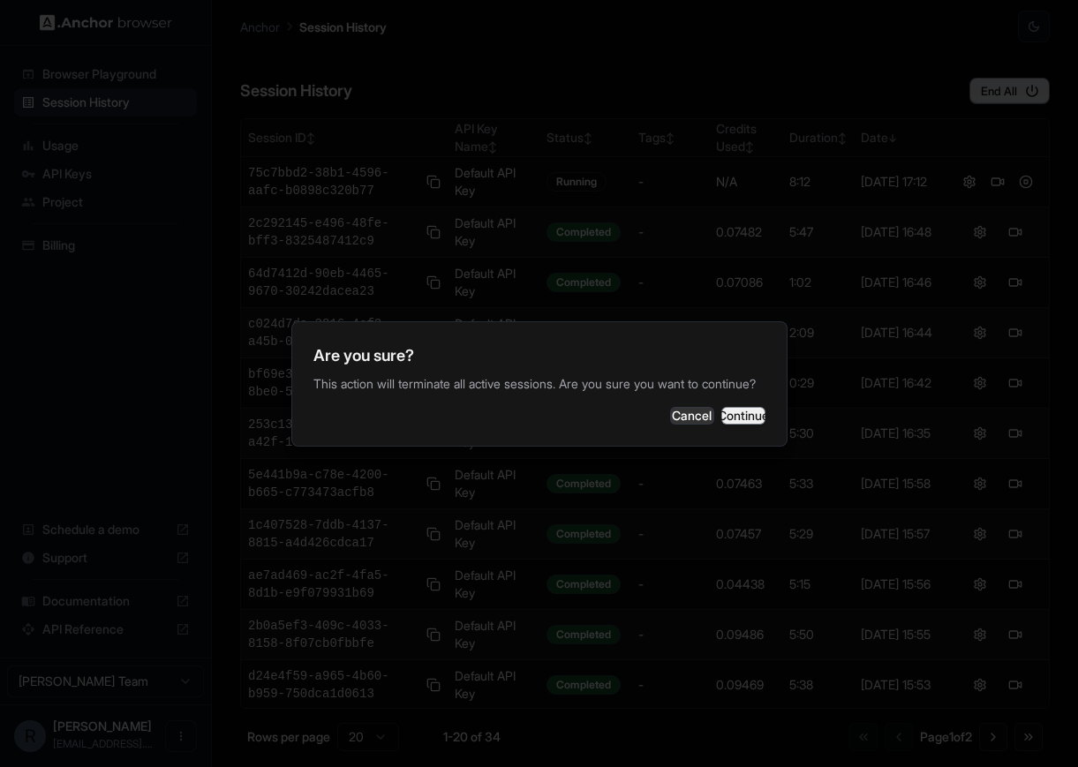
click at [728, 425] on button "Continue" at bounding box center [743, 416] width 44 height 18
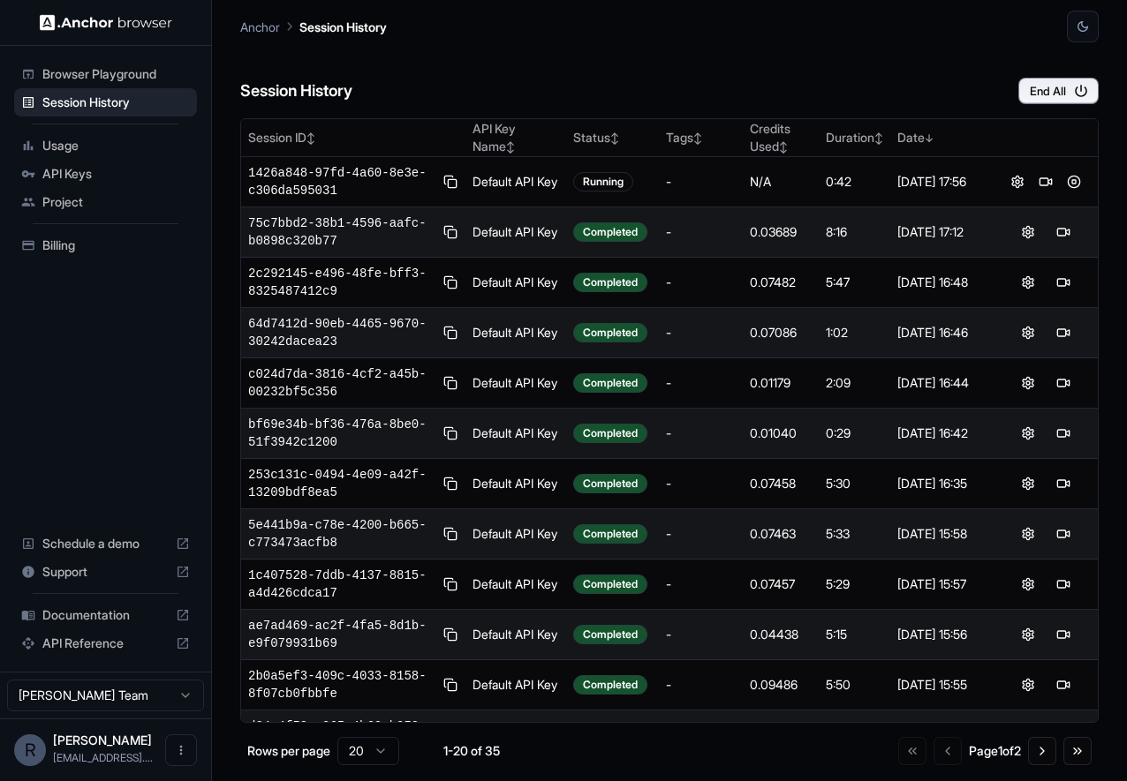
click at [895, 48] on div "Session History End All" at bounding box center [669, 73] width 858 height 62
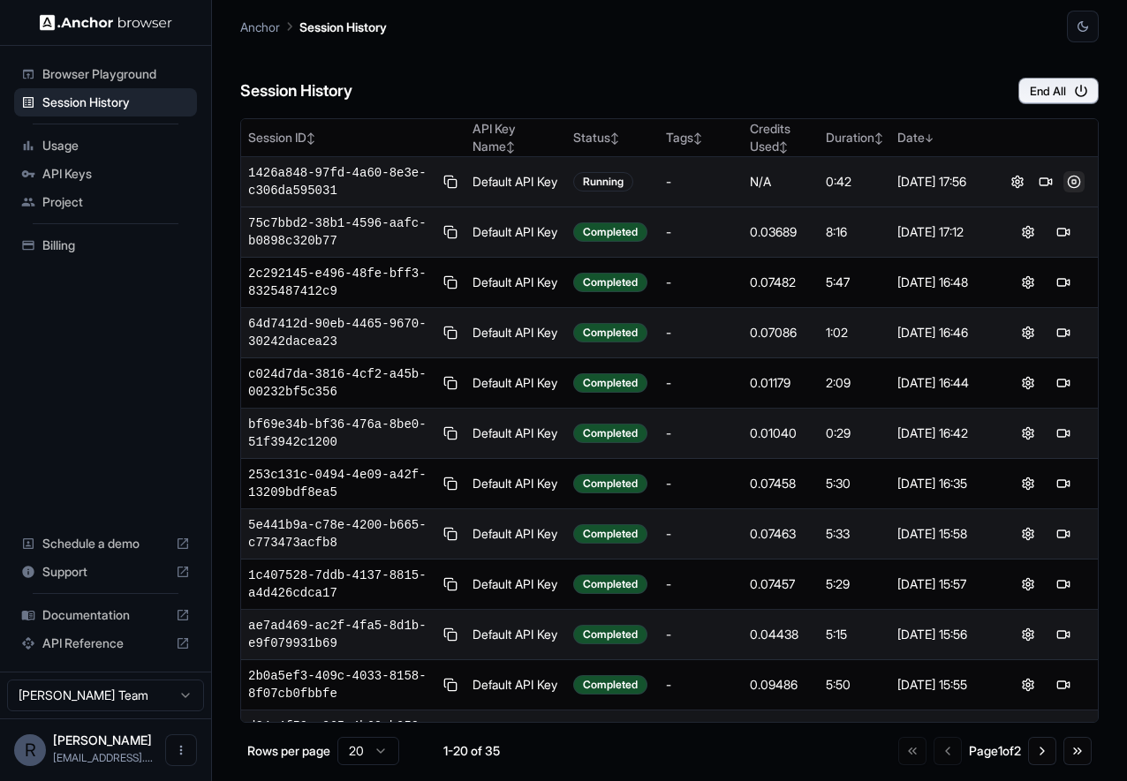
click at [1065, 185] on button at bounding box center [1073, 181] width 21 height 21
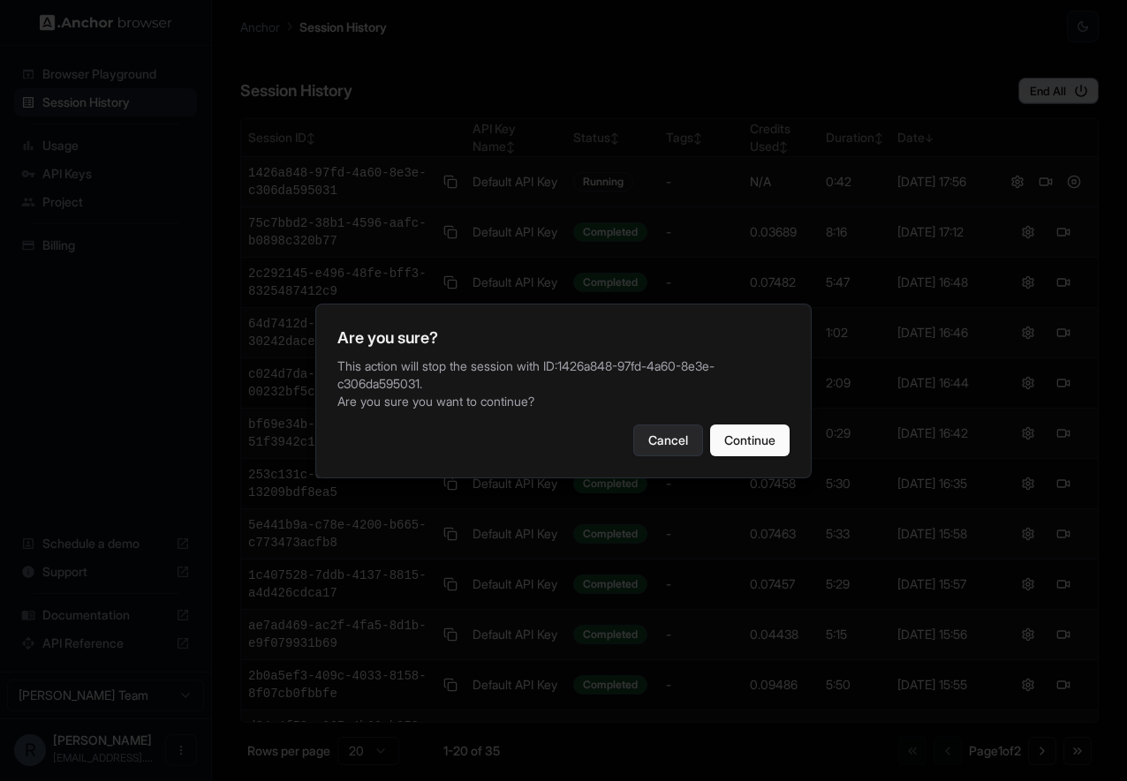
click at [672, 438] on button "Cancel" at bounding box center [668, 441] width 70 height 32
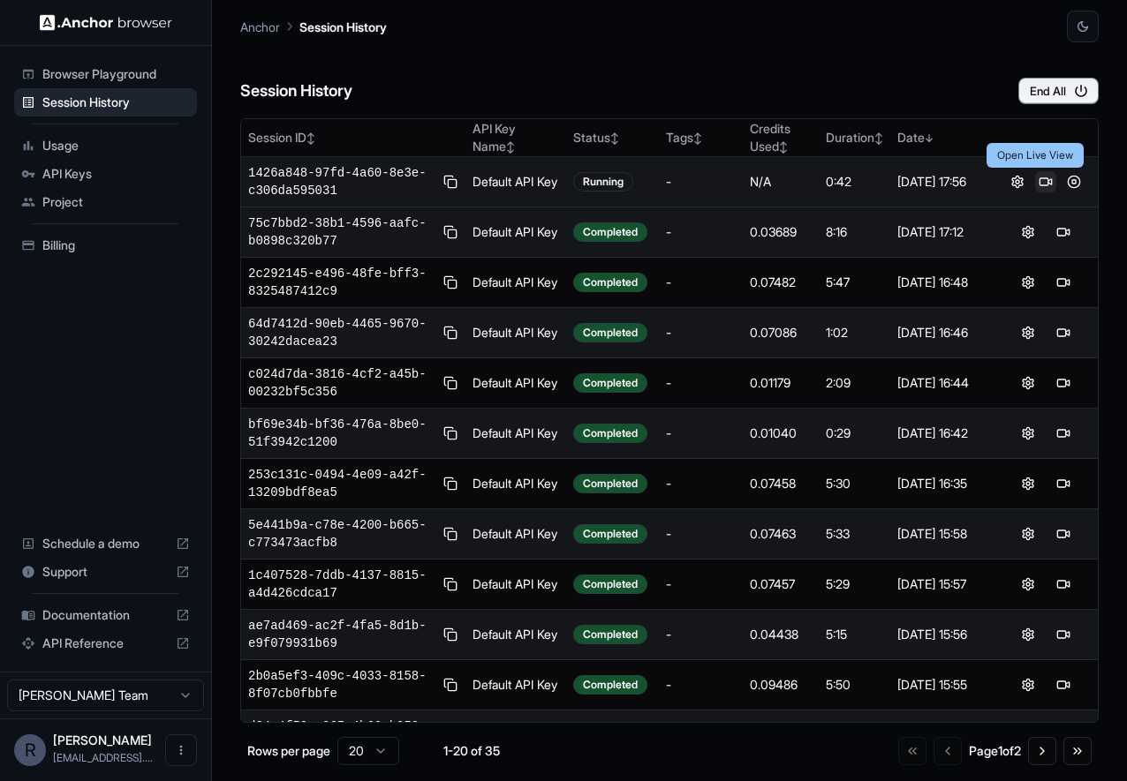
click at [1035, 181] on button at bounding box center [1045, 181] width 21 height 21
click at [1064, 182] on button at bounding box center [1073, 181] width 21 height 21
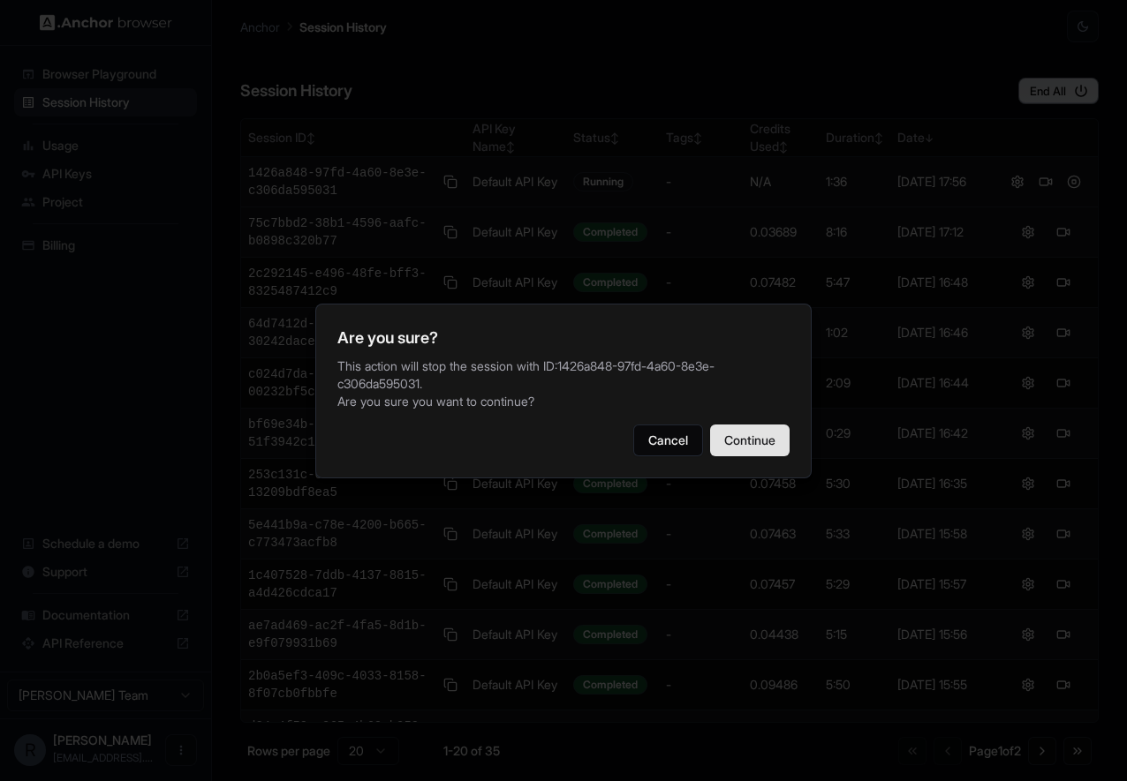
click at [737, 444] on button "Continue" at bounding box center [749, 441] width 79 height 32
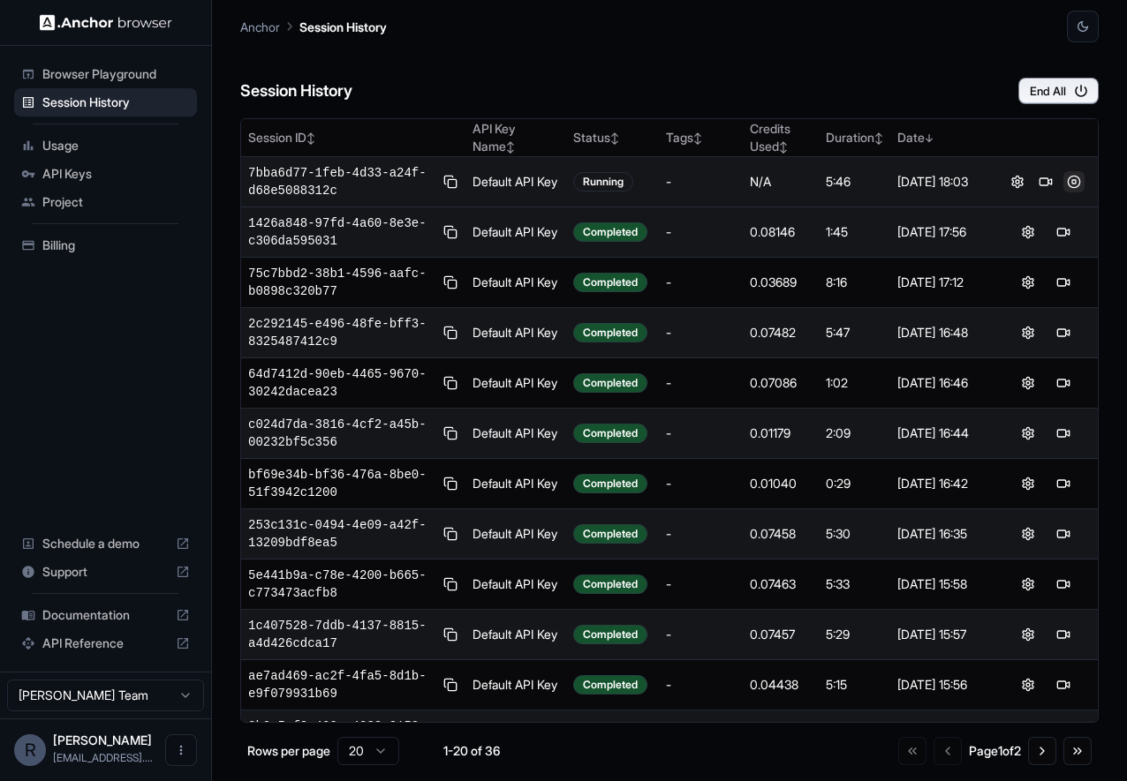
click at [1064, 182] on button at bounding box center [1073, 181] width 21 height 21
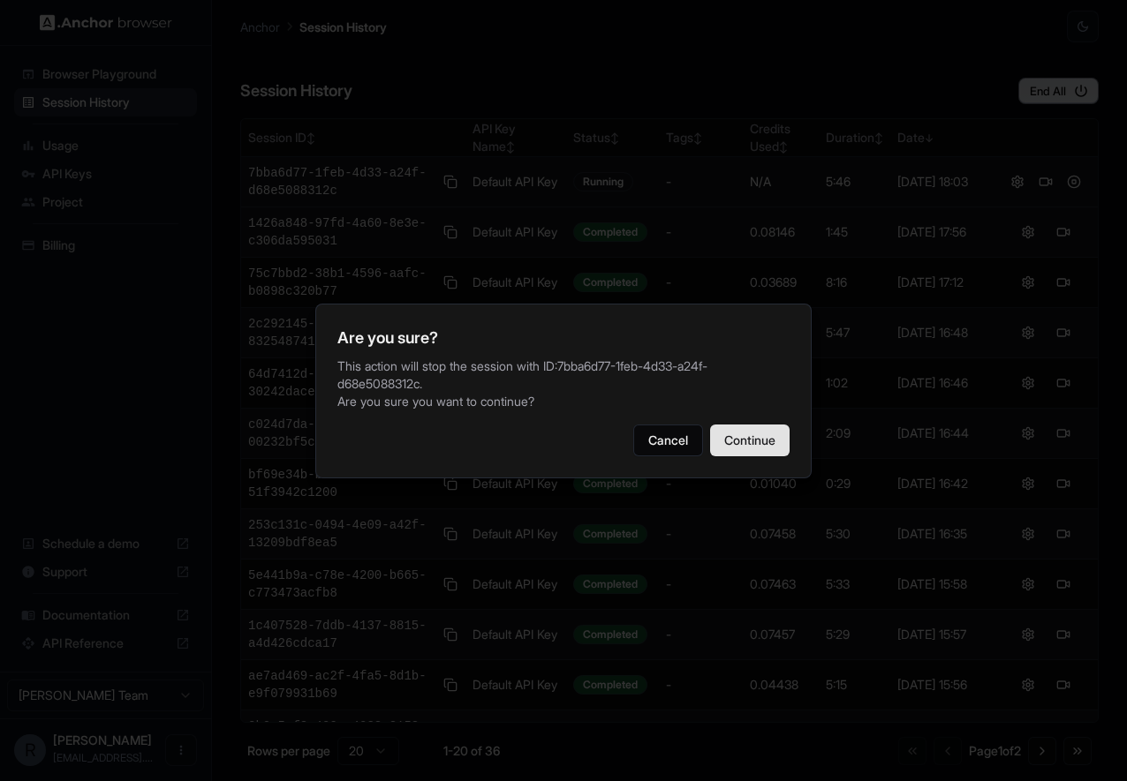
click at [767, 437] on button "Continue" at bounding box center [749, 441] width 79 height 32
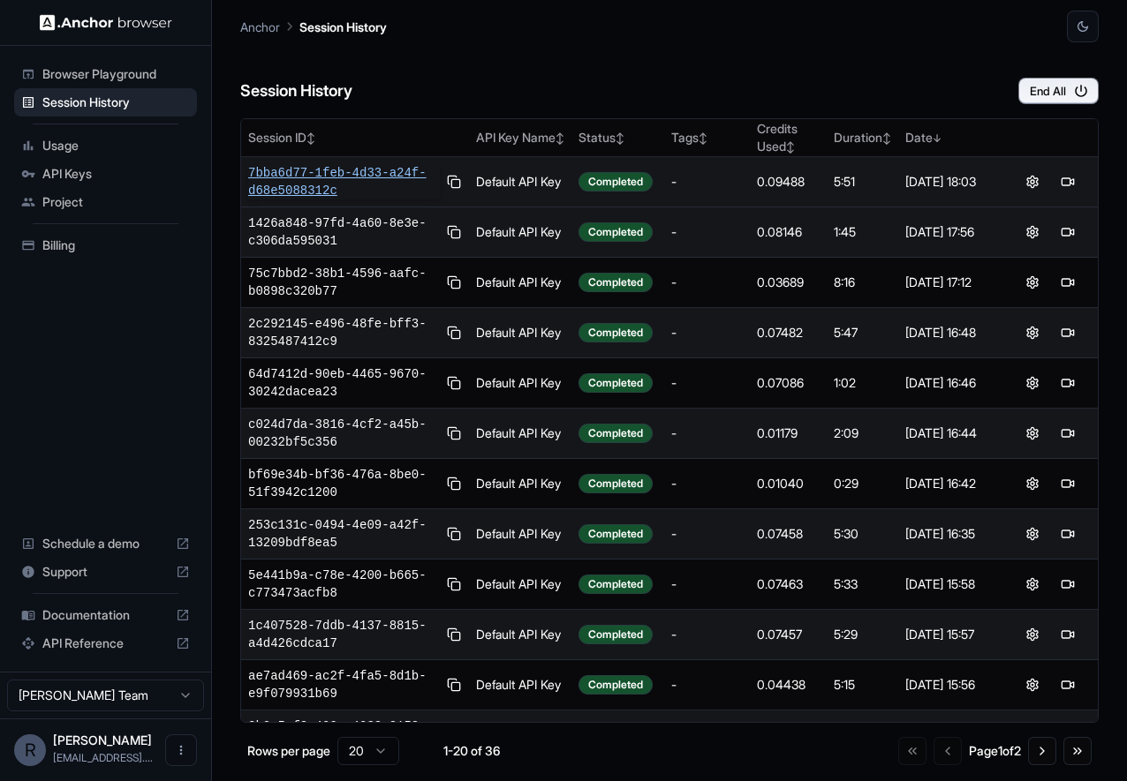
click at [320, 174] on span "7bba6d77-1feb-4d33-a24f-d68e5088312c" at bounding box center [344, 181] width 192 height 35
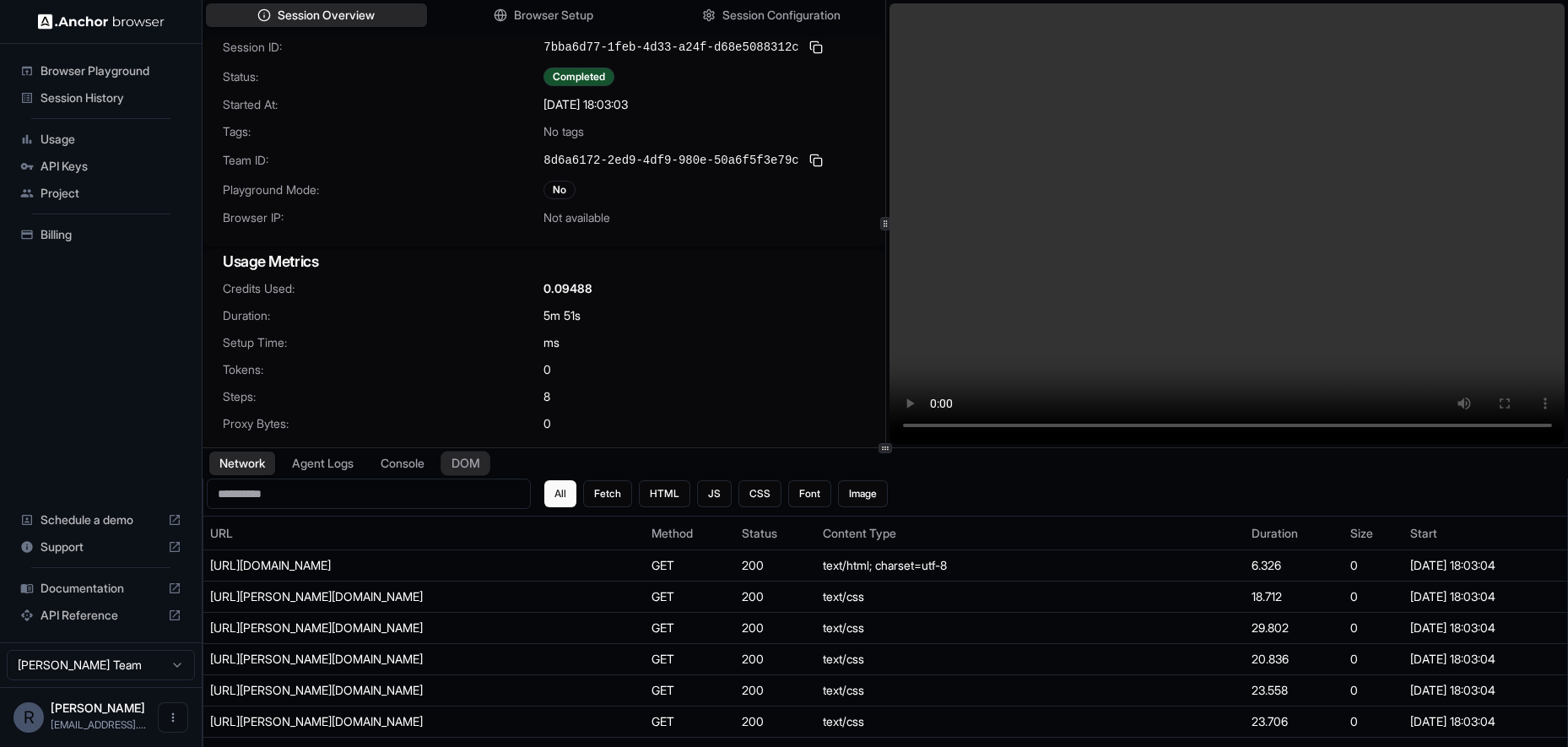
click at [470, 458] on button "DOM" at bounding box center [466, 464] width 50 height 25
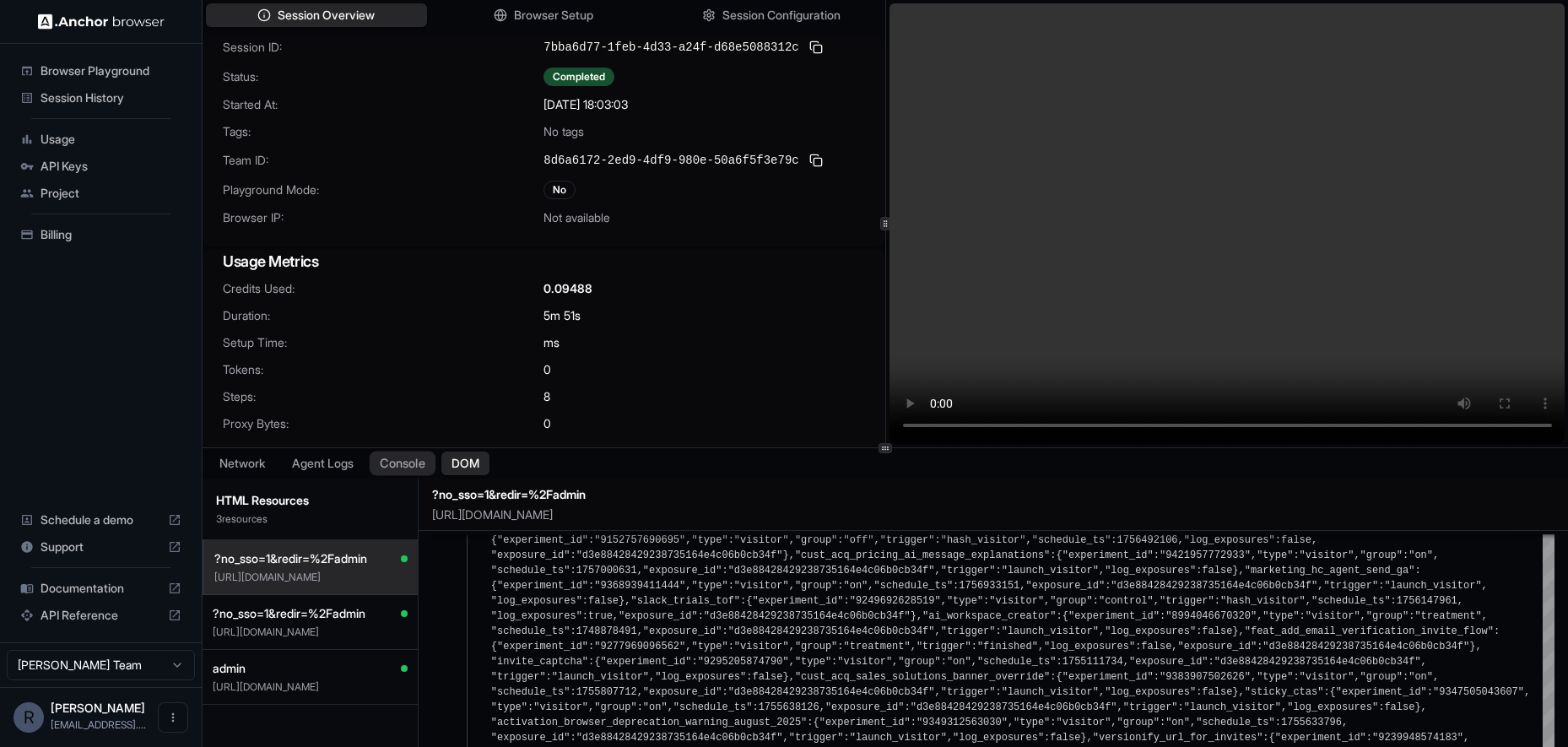
click at [399, 457] on button "Console" at bounding box center [403, 464] width 66 height 25
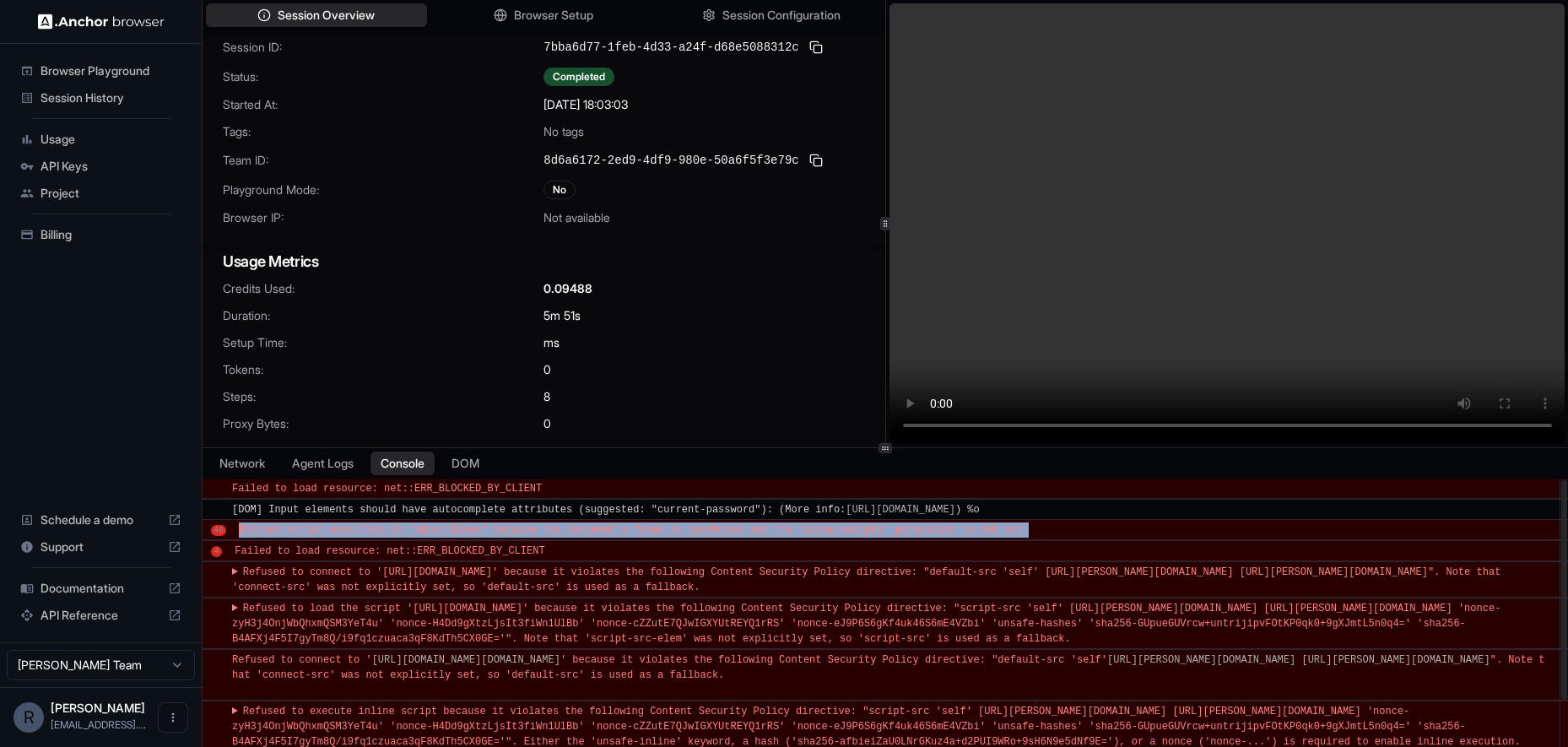
drag, startPoint x: 238, startPoint y: 533, endPoint x: 1044, endPoint y: 528, distance: 806.0
click at [1029, 530] on span "Blocked script execution in 'about:blank' because the document's frame is sandb…" at bounding box center [634, 530] width 790 height 11
copy span "Blocked script execution in 'about:blank' because the document's frame is sandb…"
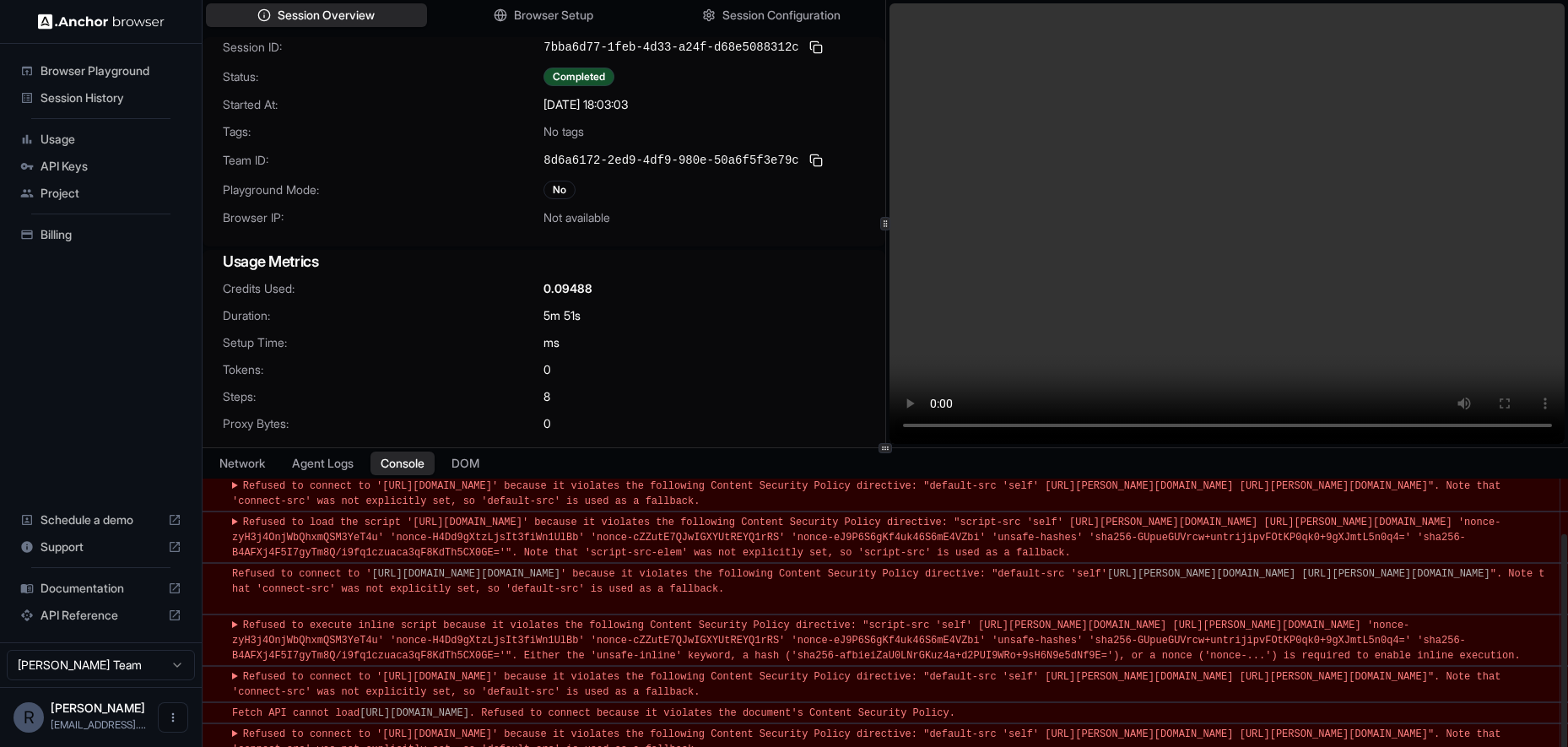
scroll to position [105, 0]
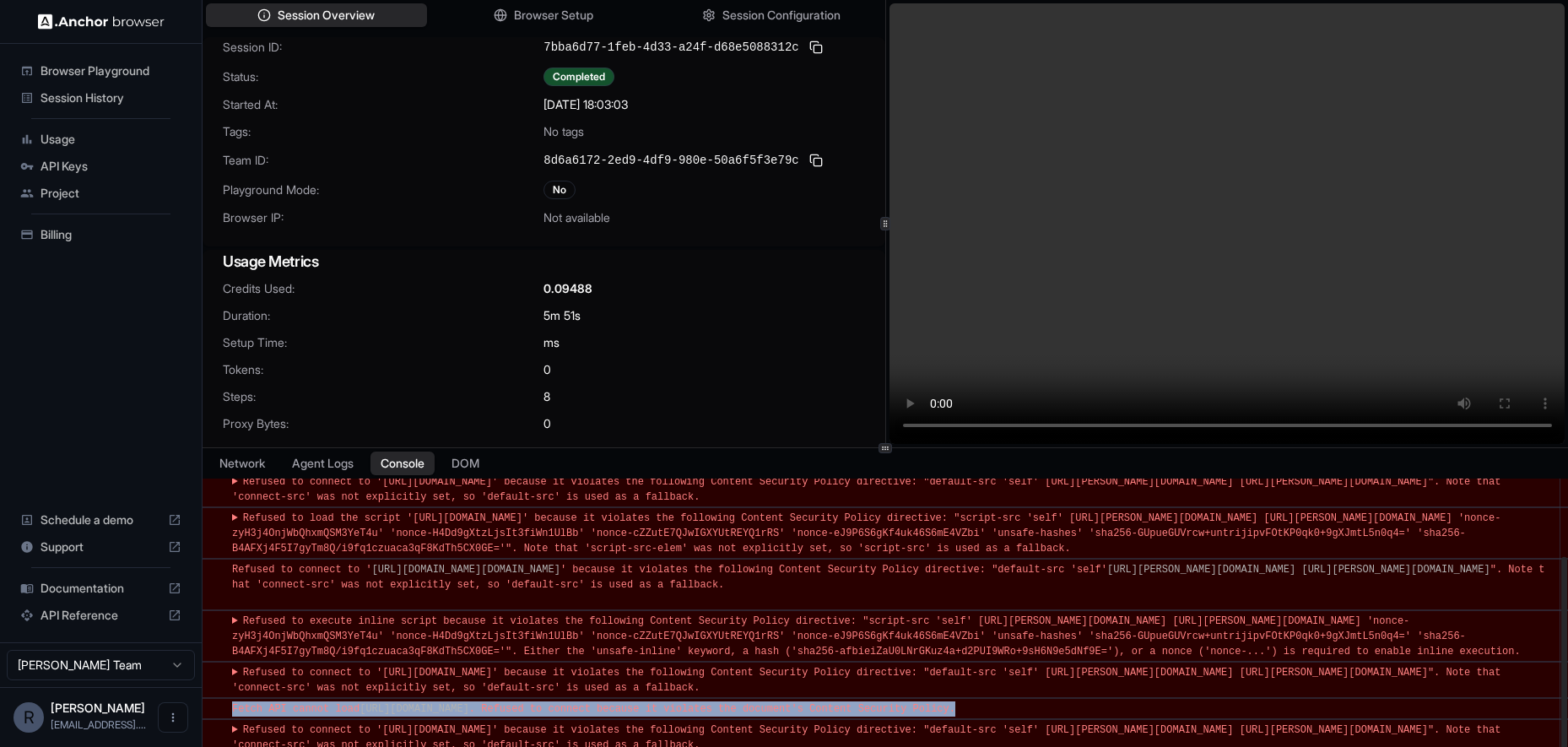
drag, startPoint x: 1046, startPoint y: 712, endPoint x: 229, endPoint y: 708, distance: 817.0
click at [229, 708] on div "​ Fetch API cannot load https://slack.com/beacon/error . Refused to connect bec…" at bounding box center [885, 709] width 1366 height 21
copy span "Fetch API cannot load https://slack.com/beacon/error . Refused to connect becau…"
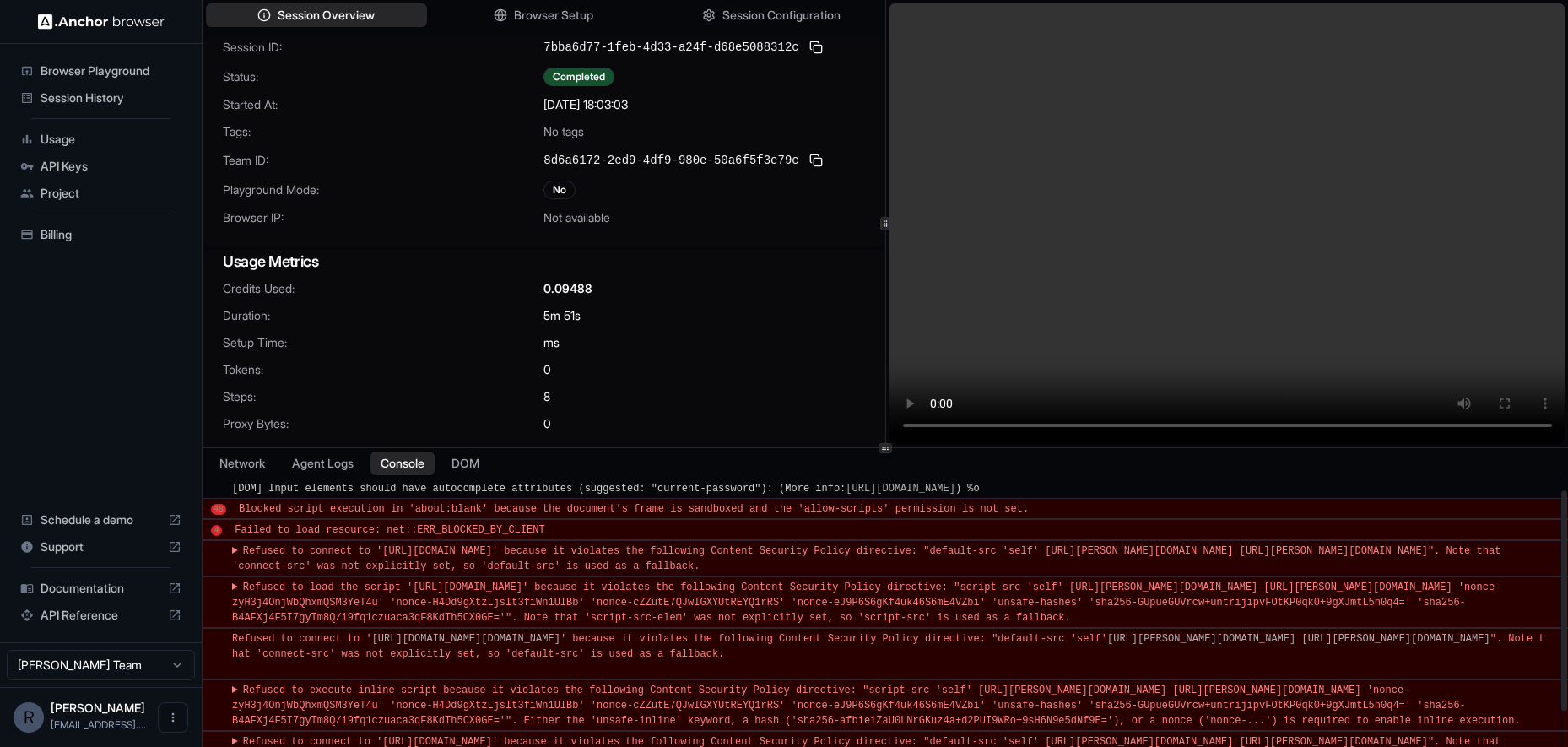
scroll to position [14, 0]
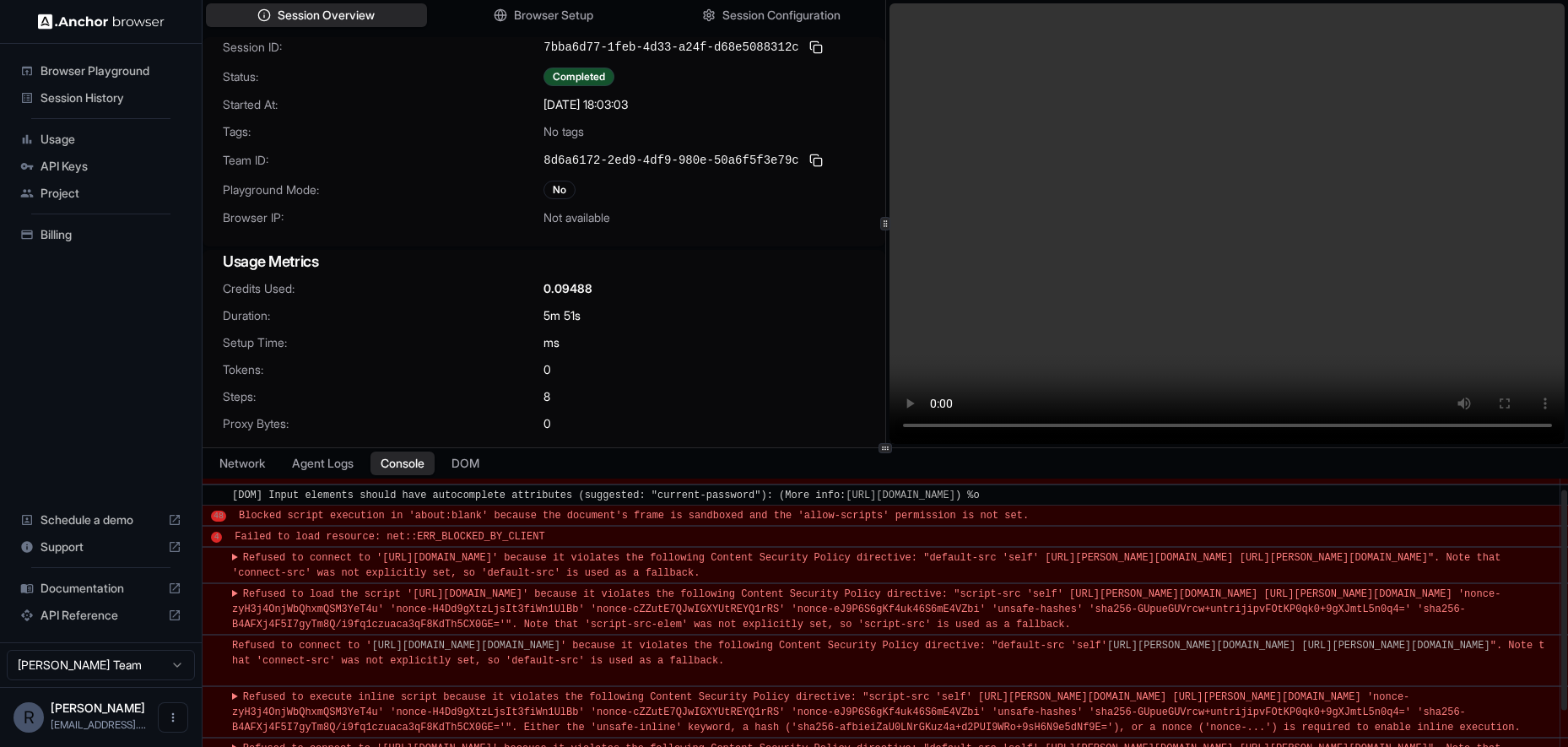
drag, startPoint x: 963, startPoint y: 568, endPoint x: 241, endPoint y: 554, distance: 722.1
click at [241, 554] on summary "Refused to connect to 'https://geolocation.onetrust.com/cookieconsentpub/v1/geo…" at bounding box center [891, 566] width 1318 height 31
copy summary "Refused to connect to 'https://geolocation.onetrust.com/cookieconsentpub/v1/geo…"
click at [219, 540] on div "4" at bounding box center [216, 537] width 11 height 11
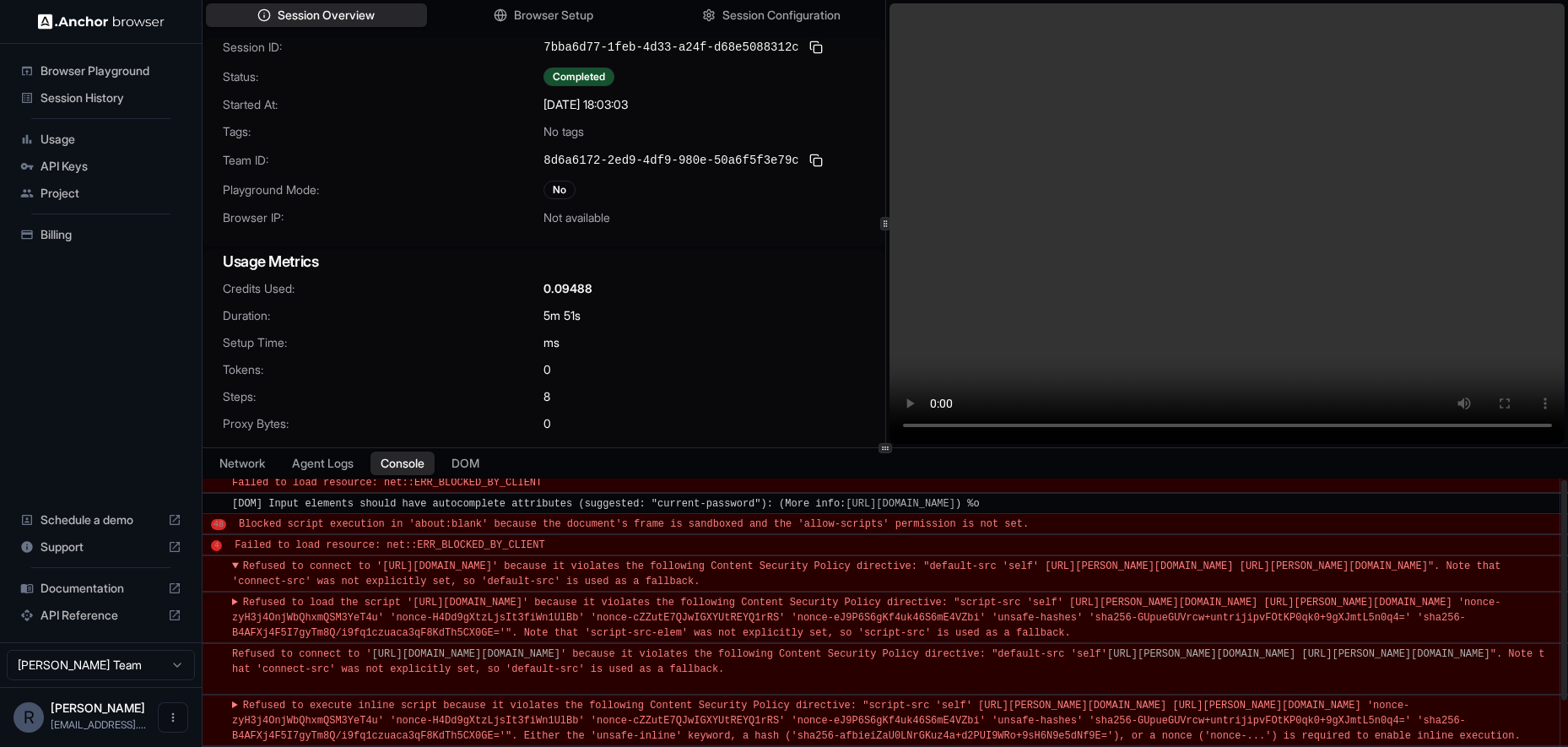
scroll to position [0, 0]
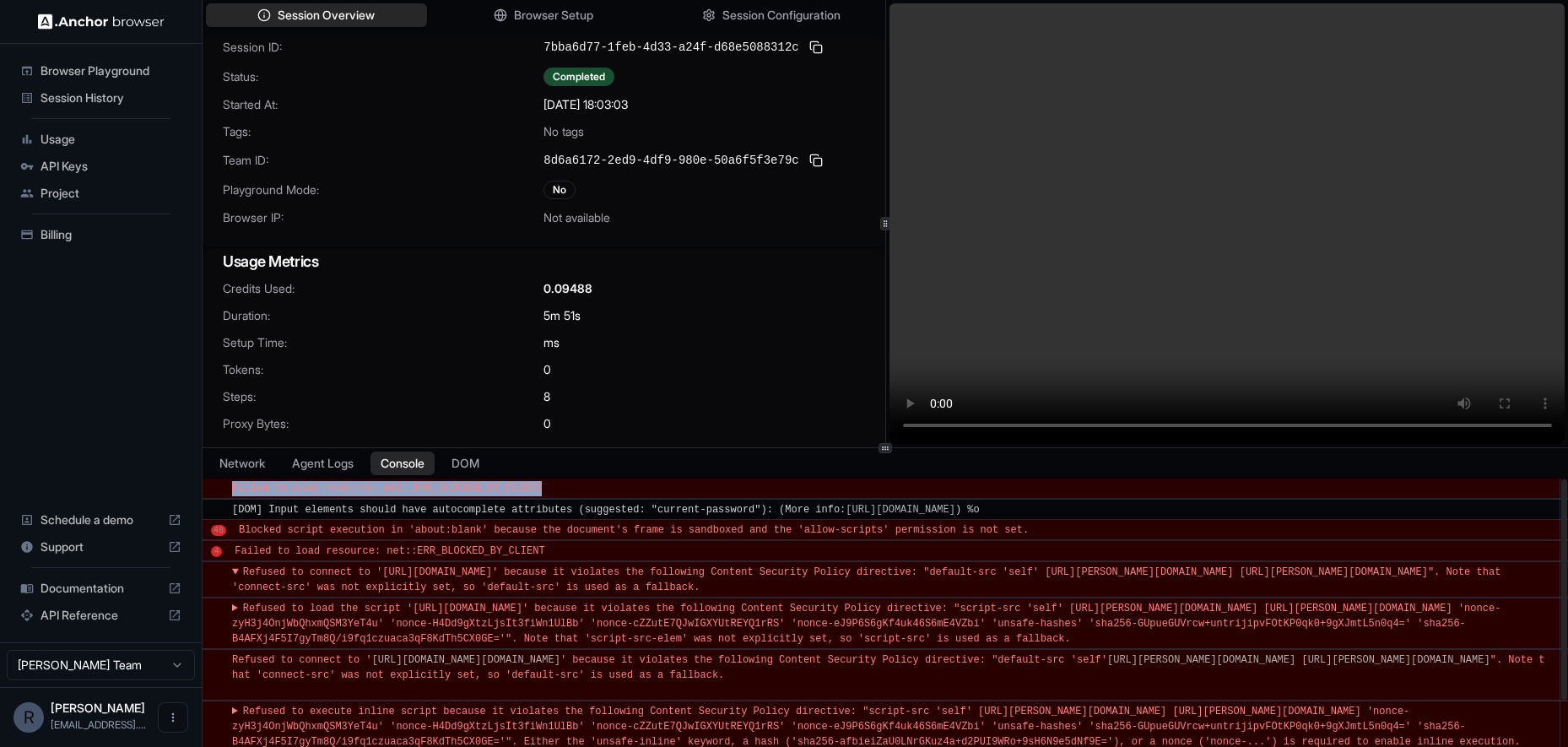
drag, startPoint x: 557, startPoint y: 487, endPoint x: 206, endPoint y: 494, distance: 351.1
click at [206, 494] on div "​ Failed to load resource: net::ERR_BLOCKED_BY_CLIENT" at bounding box center [885, 489] width 1366 height 21
copy div "​ Failed to load resource: net::ERR_BLOCKED_BY_CLIENT"
click at [326, 469] on button "Agent Logs" at bounding box center [323, 464] width 84 height 25
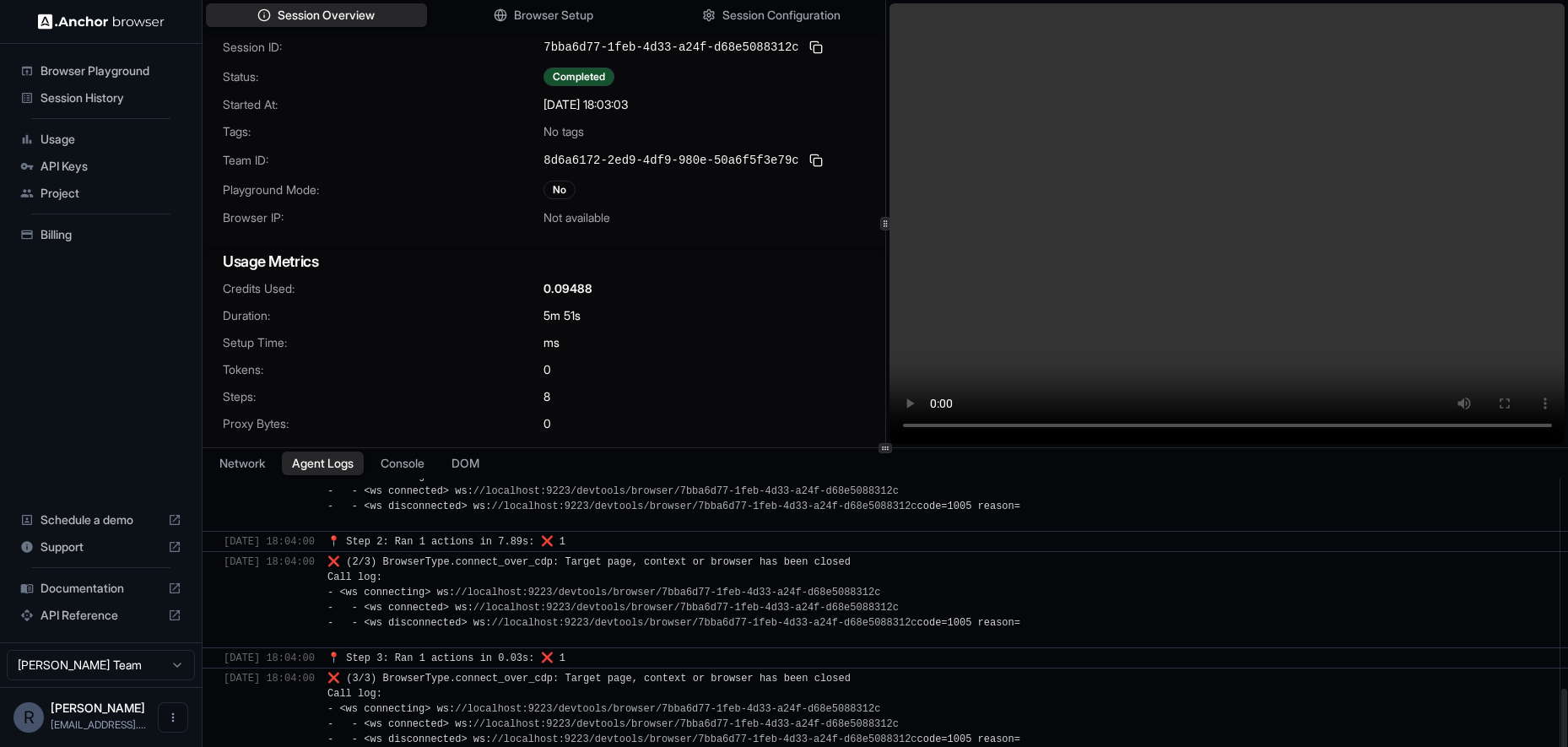
scroll to position [800, 0]
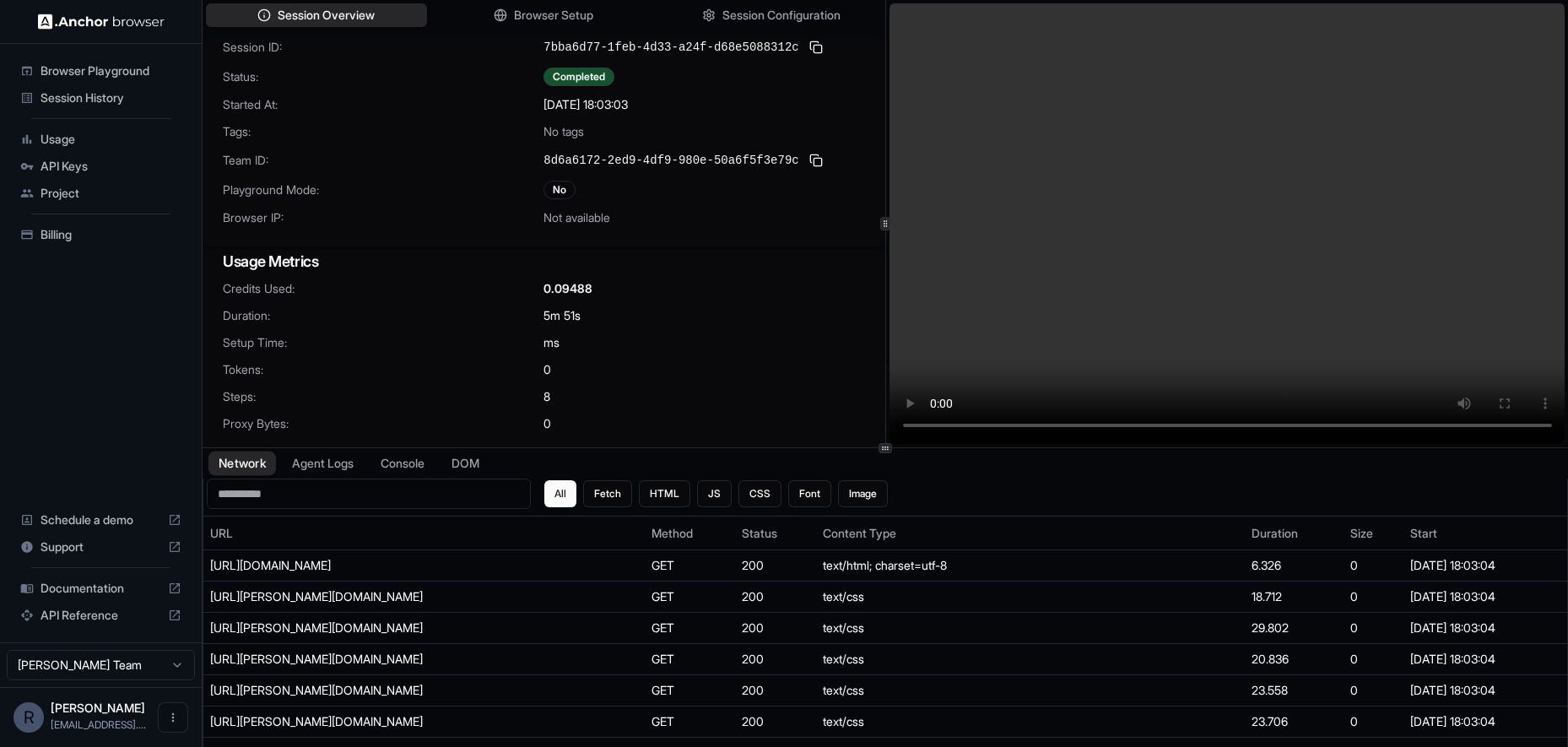
click at [263, 465] on button "Network" at bounding box center [242, 464] width 68 height 25
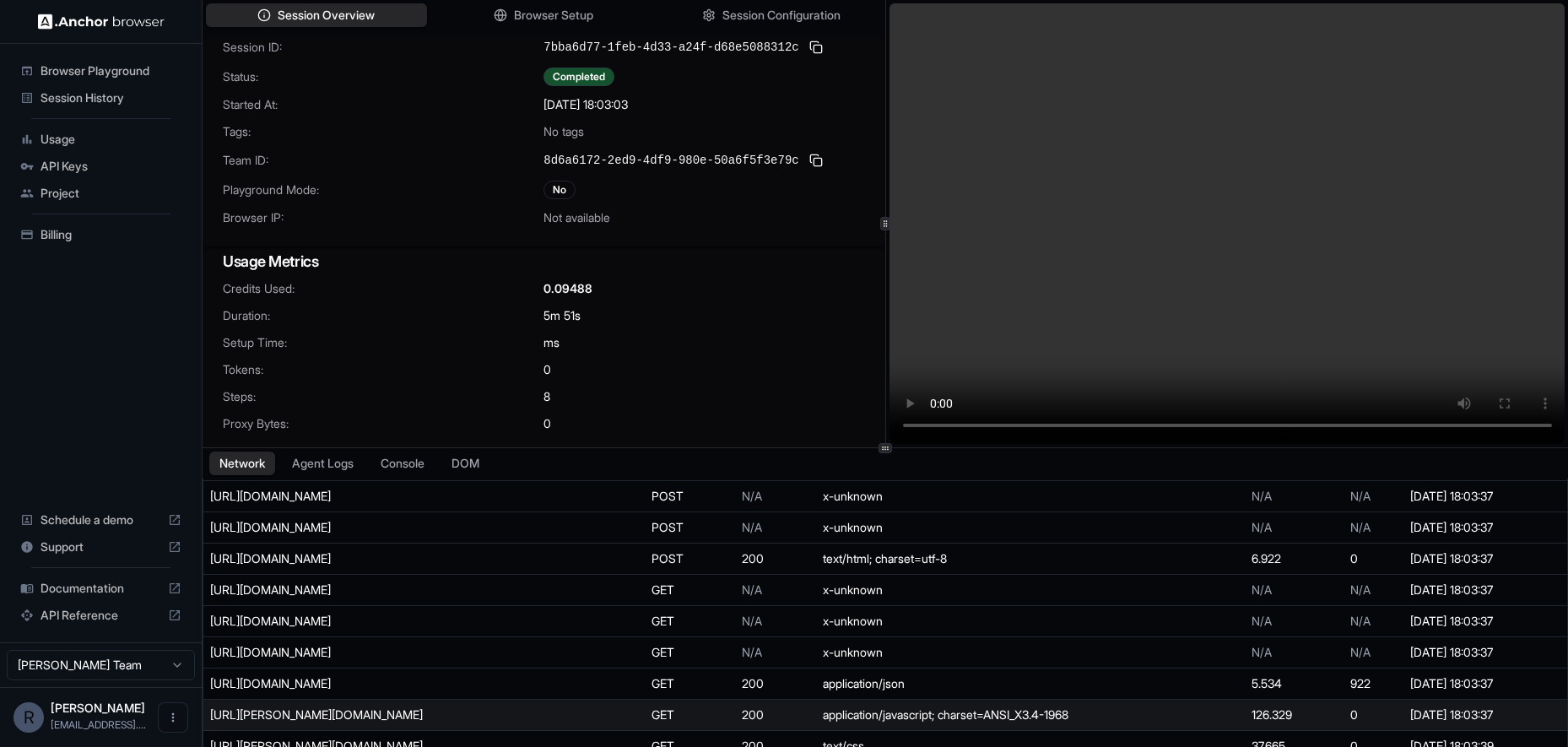
scroll to position [0, 0]
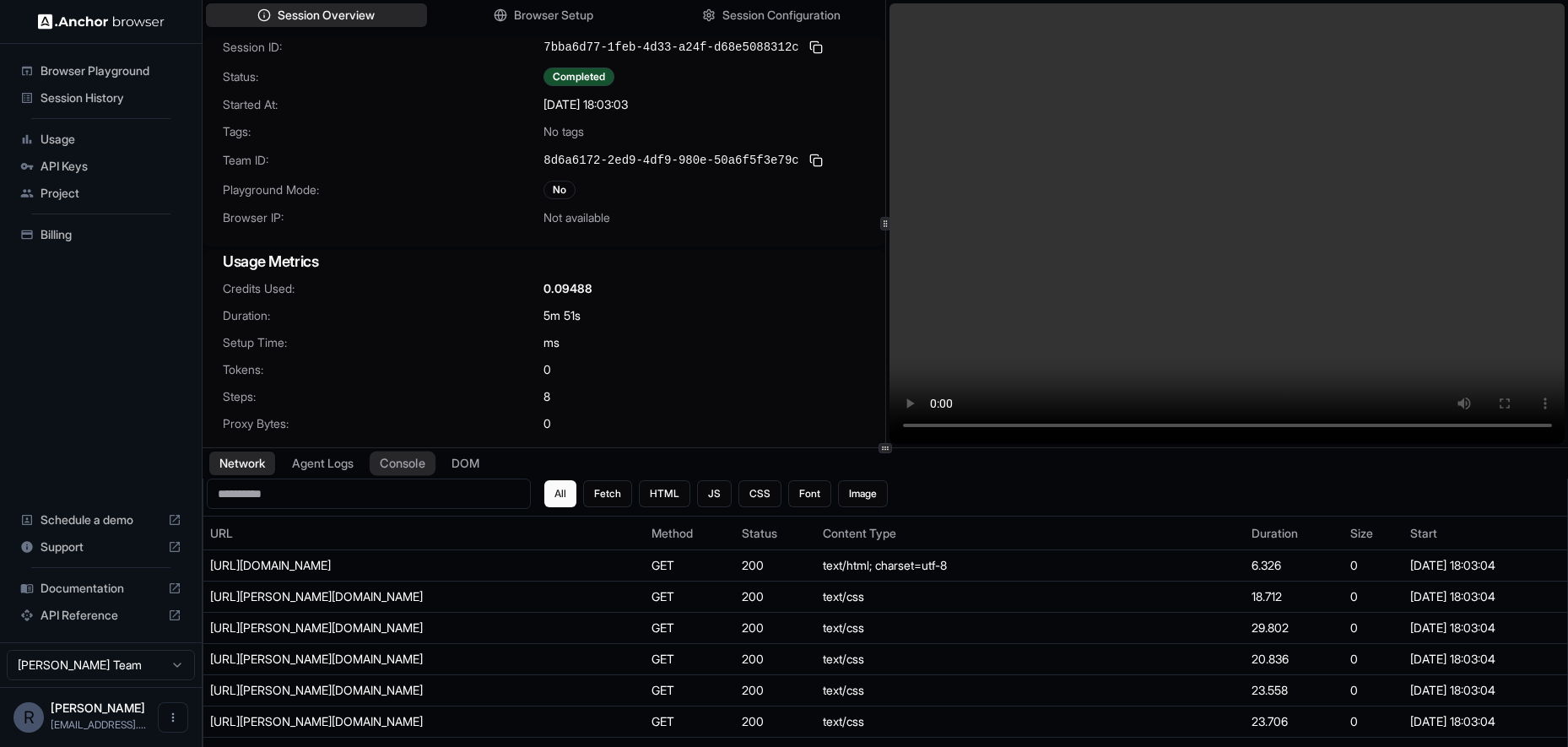
click at [400, 457] on button "Console" at bounding box center [403, 464] width 66 height 25
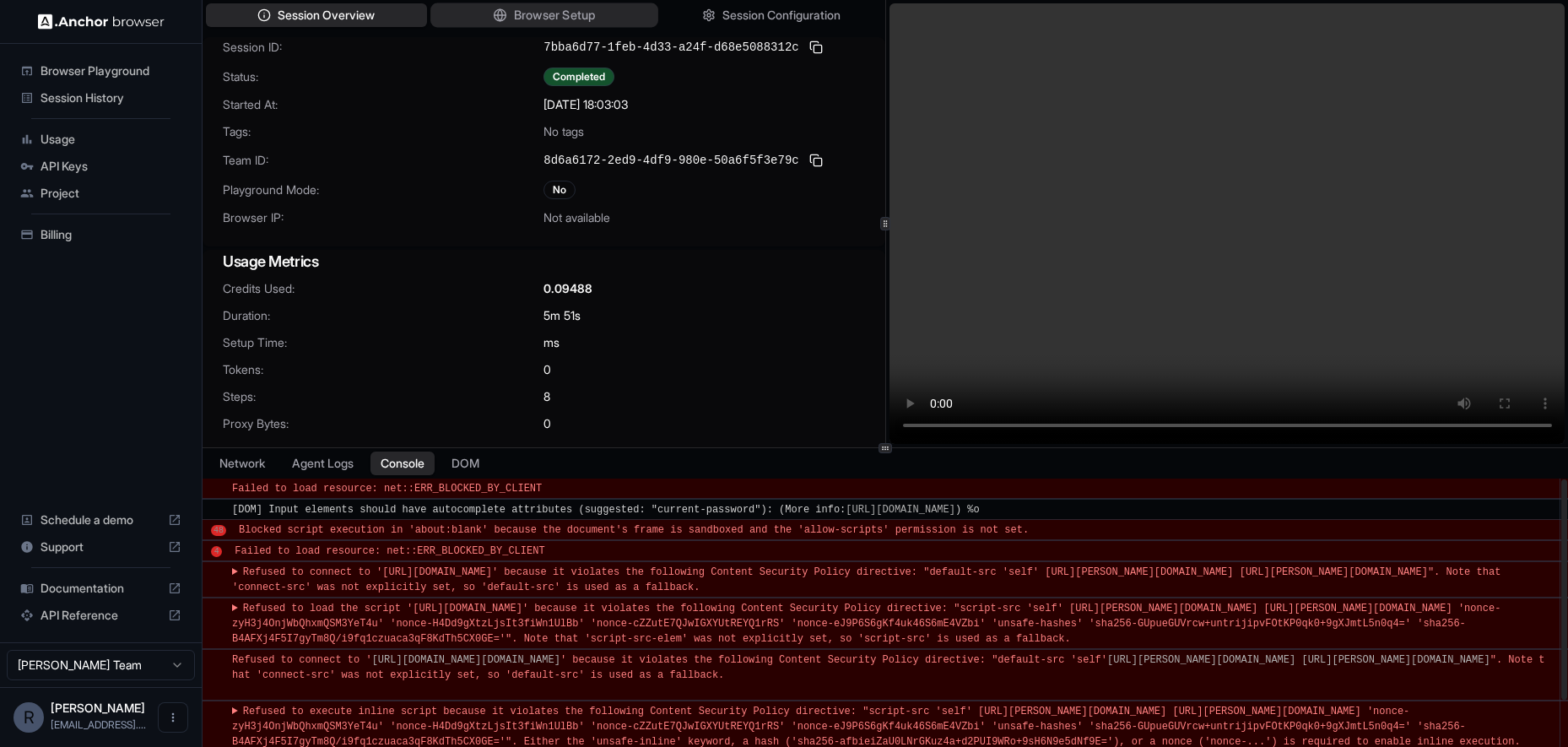
click at [552, 13] on span "Browser Setup" at bounding box center [555, 15] width 82 height 18
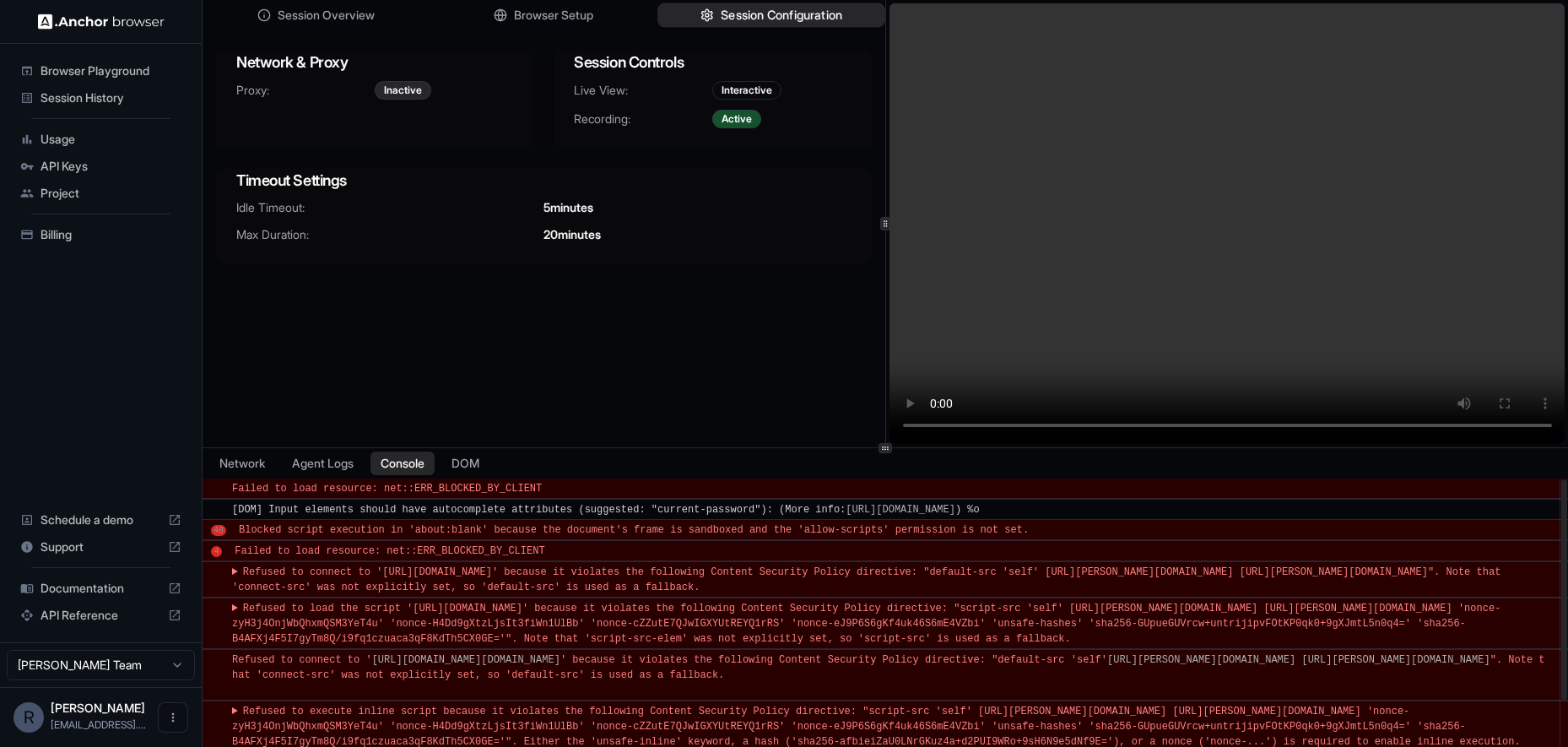
click at [731, 15] on span "Session Configuration" at bounding box center [781, 15] width 121 height 18
click at [556, 13] on span "Browser Setup" at bounding box center [555, 15] width 82 height 18
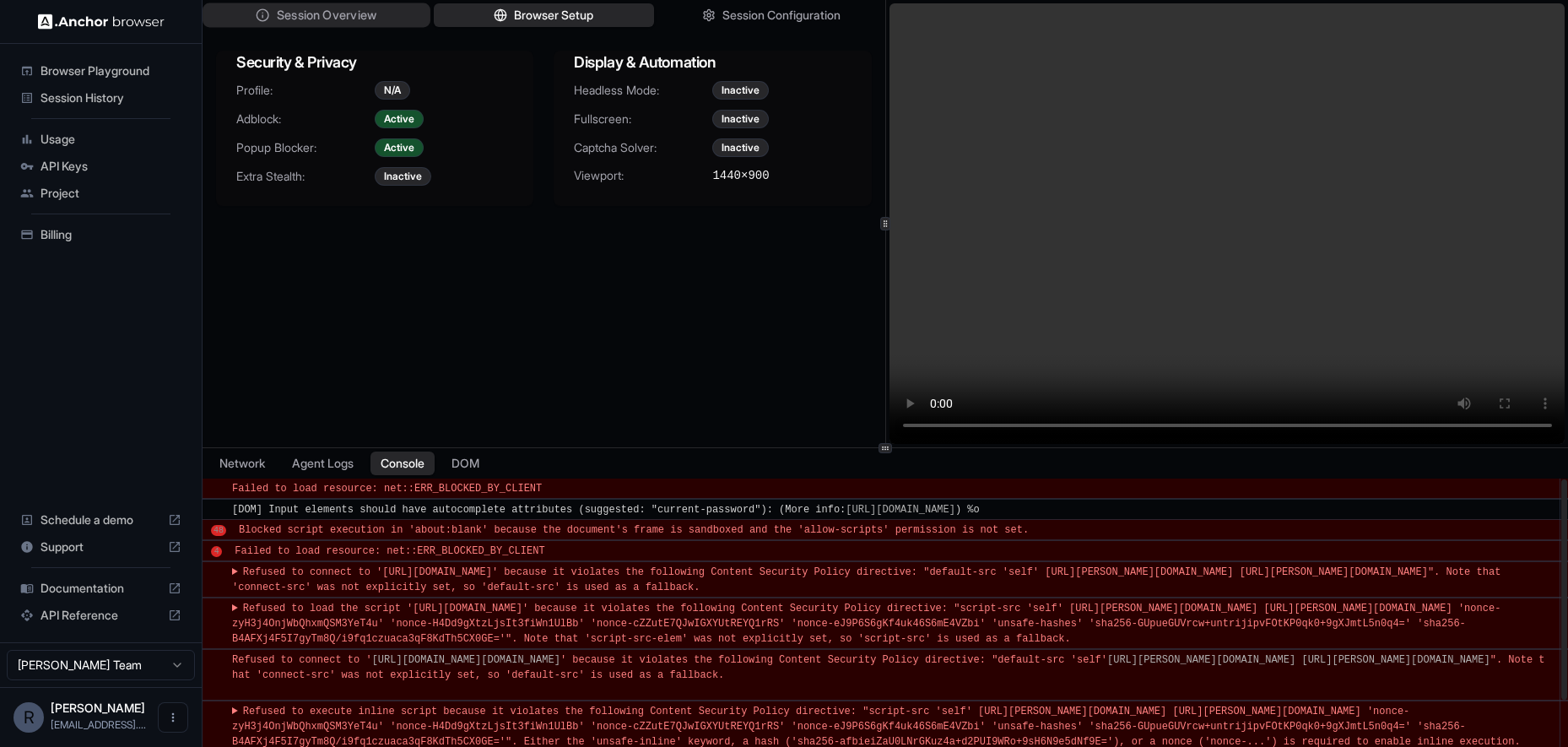
click at [323, 18] on span "Session Overview" at bounding box center [327, 15] width 99 height 18
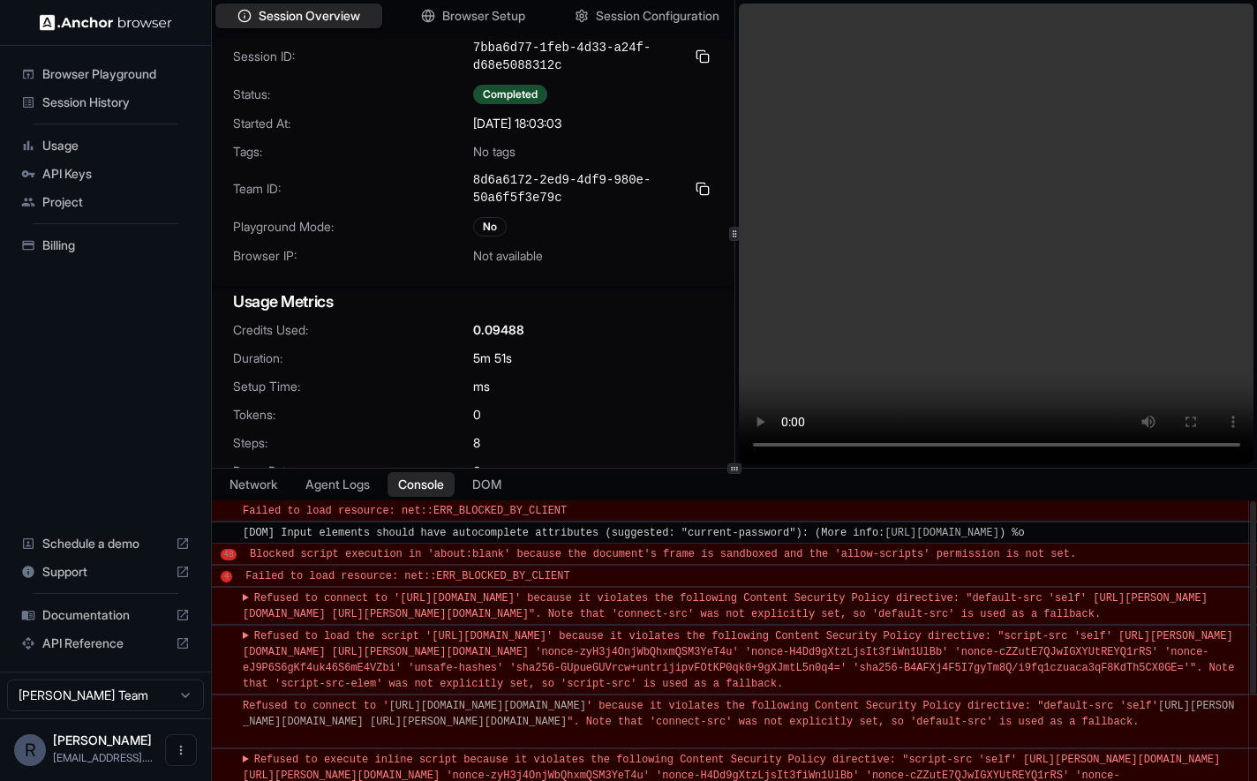
click at [68, 574] on span "Support" at bounding box center [105, 572] width 126 height 18
